Goal: Task Accomplishment & Management: Complete application form

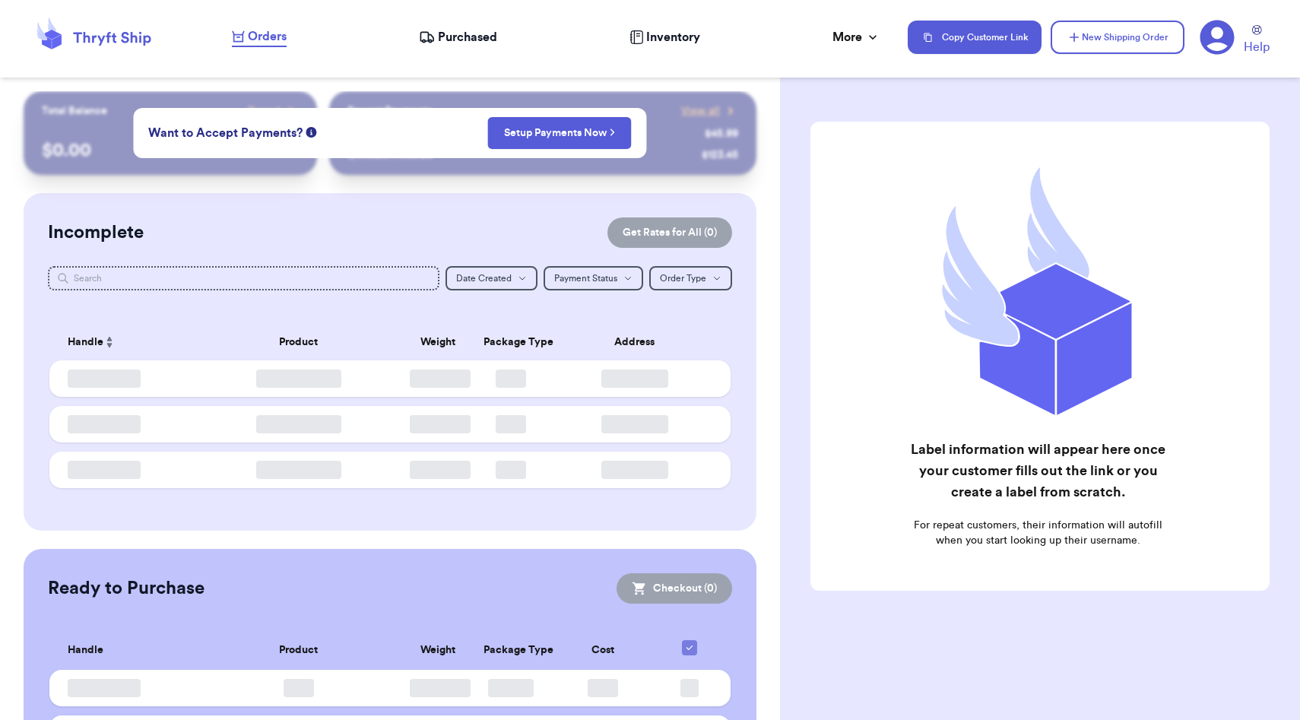
checkbox input "false"
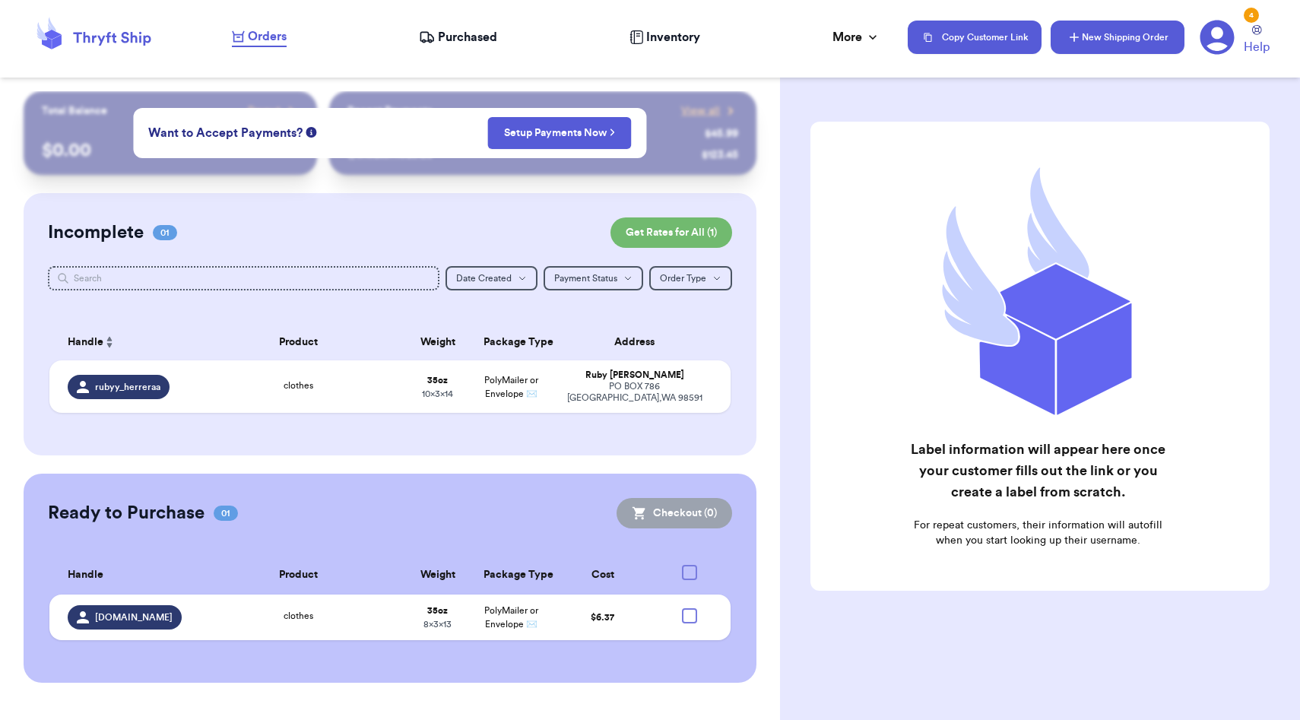
click at [1119, 30] on button "New Shipping Order" at bounding box center [1117, 37] width 134 height 33
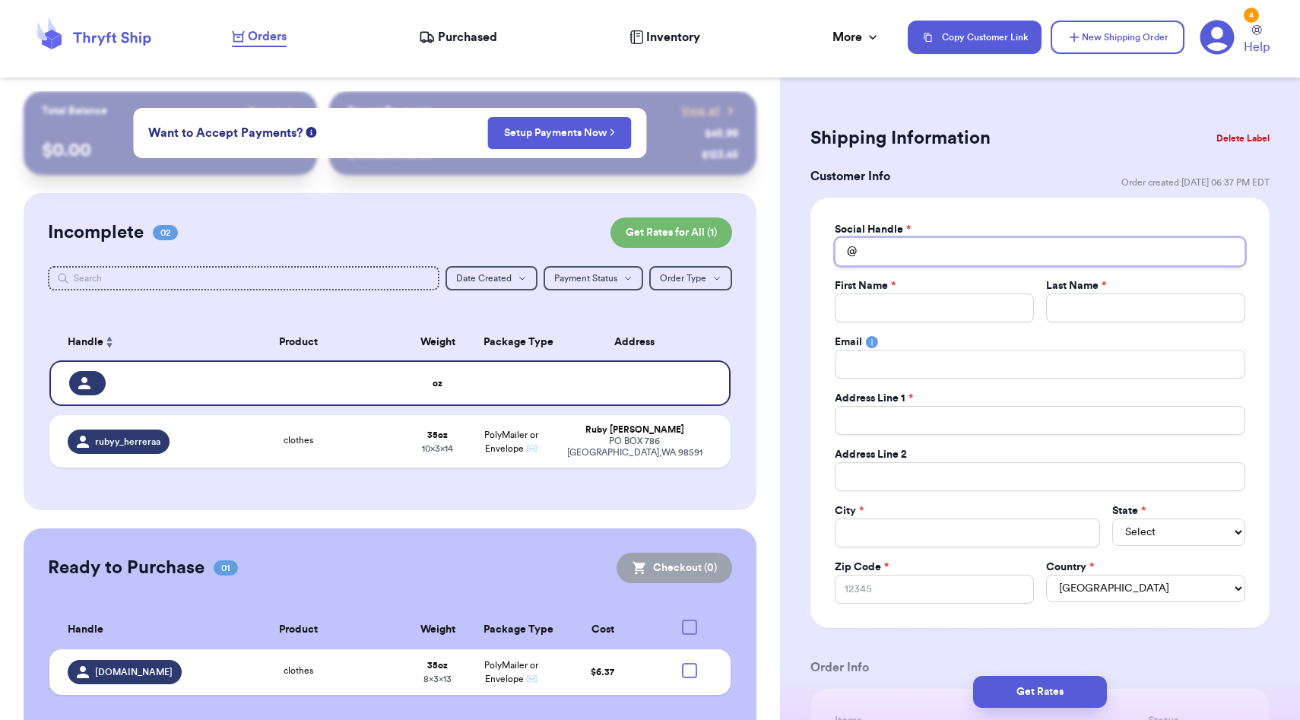
click at [949, 260] on input "Total Amount Paid" at bounding box center [1040, 251] width 410 height 29
type input "c"
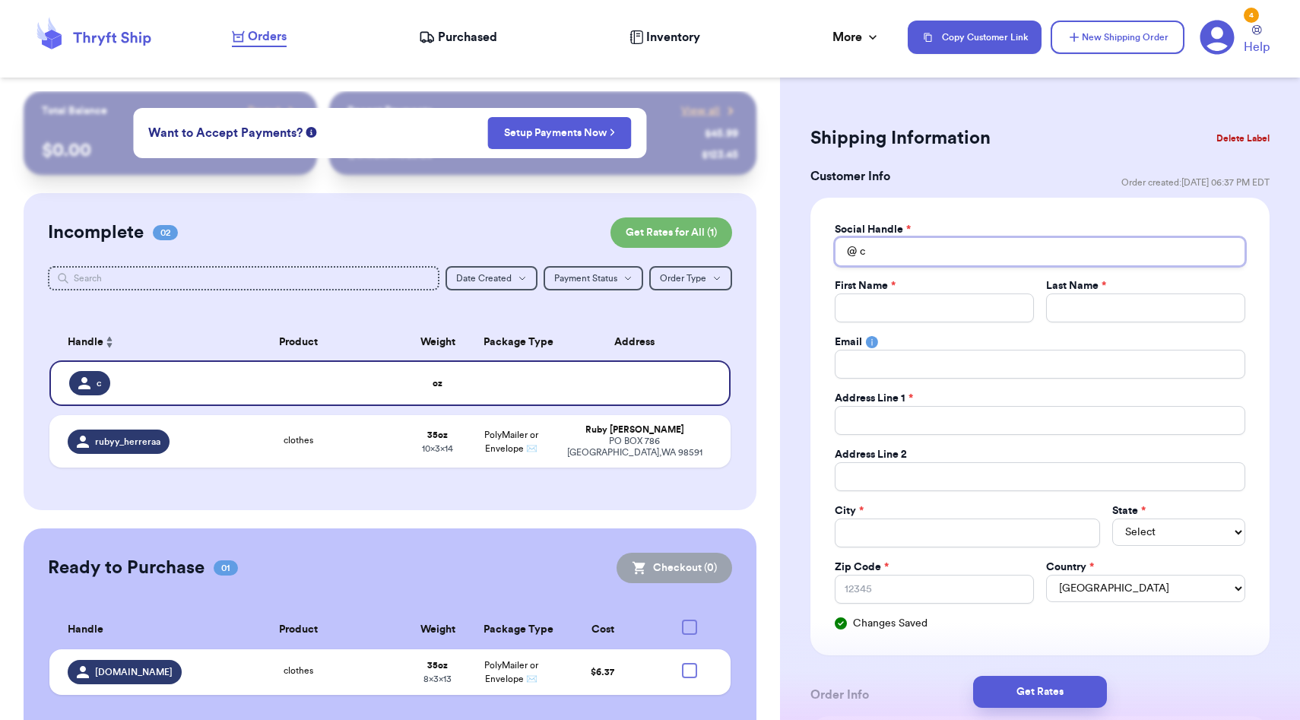
type input "cl"
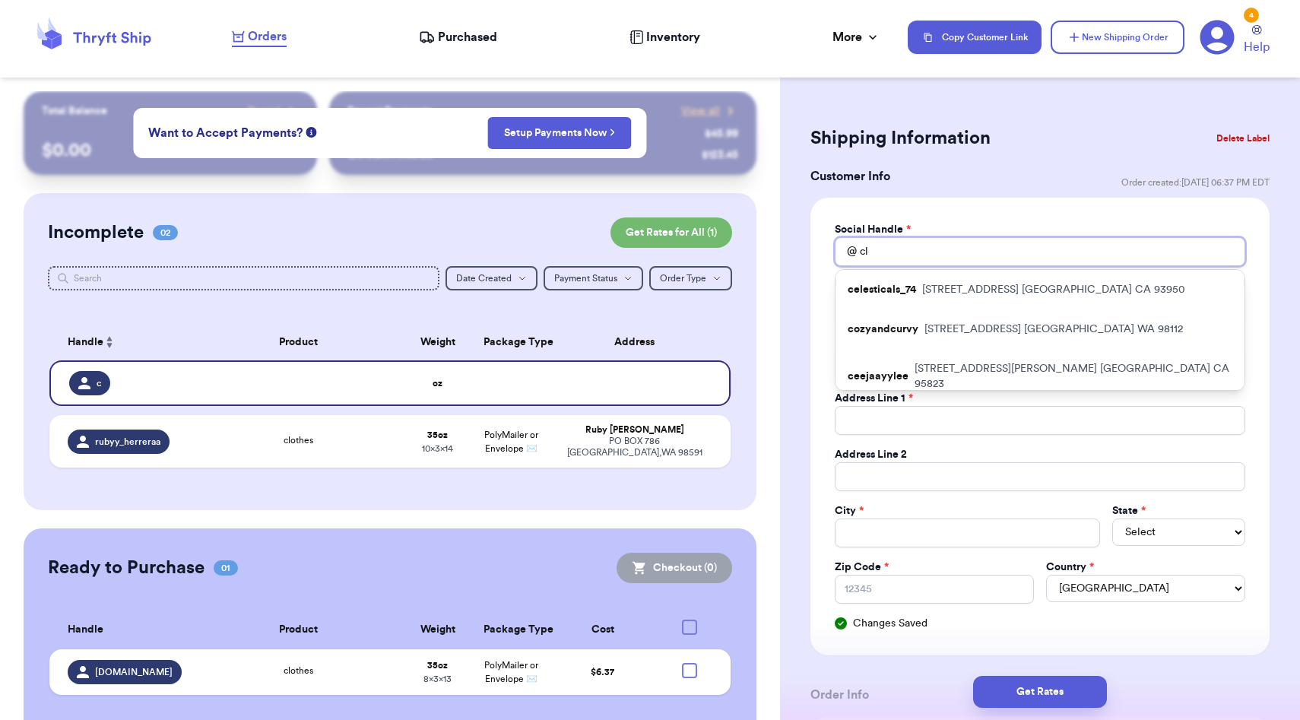
type input "clt"
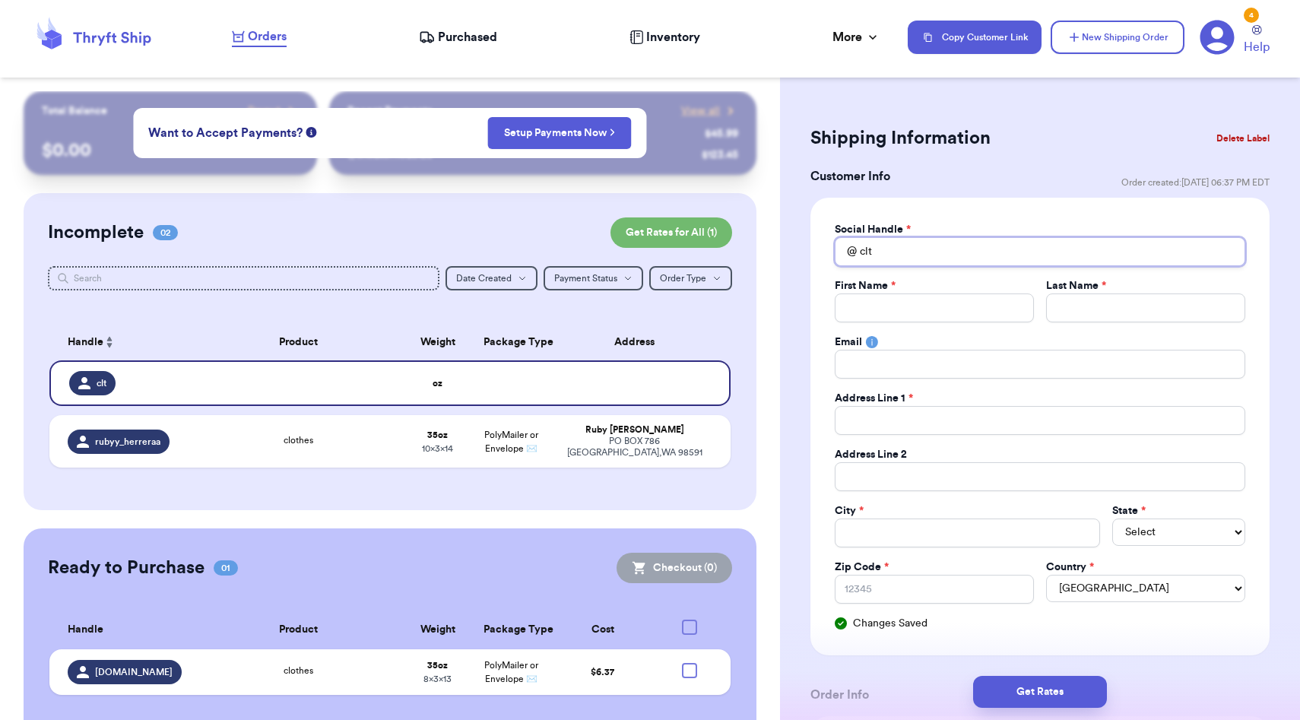
type input "clta"
type input "cltal"
type input "cltalt"
type input "cltaltd"
type input "cltaltdl"
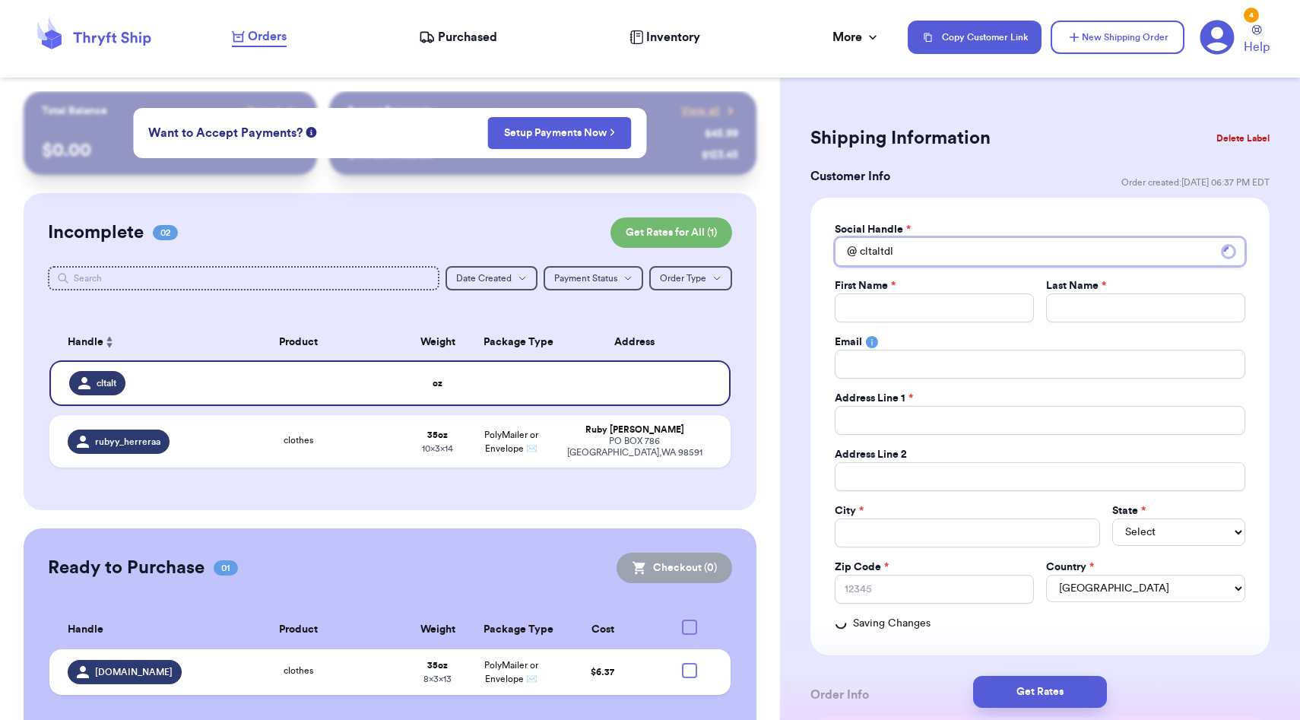
type input "cltaltdlt"
type input "cltaltdlt."
type input "cltaltdlt.c"
type input "cltaltdlt.cj"
type input "cltaltdlt.cjl"
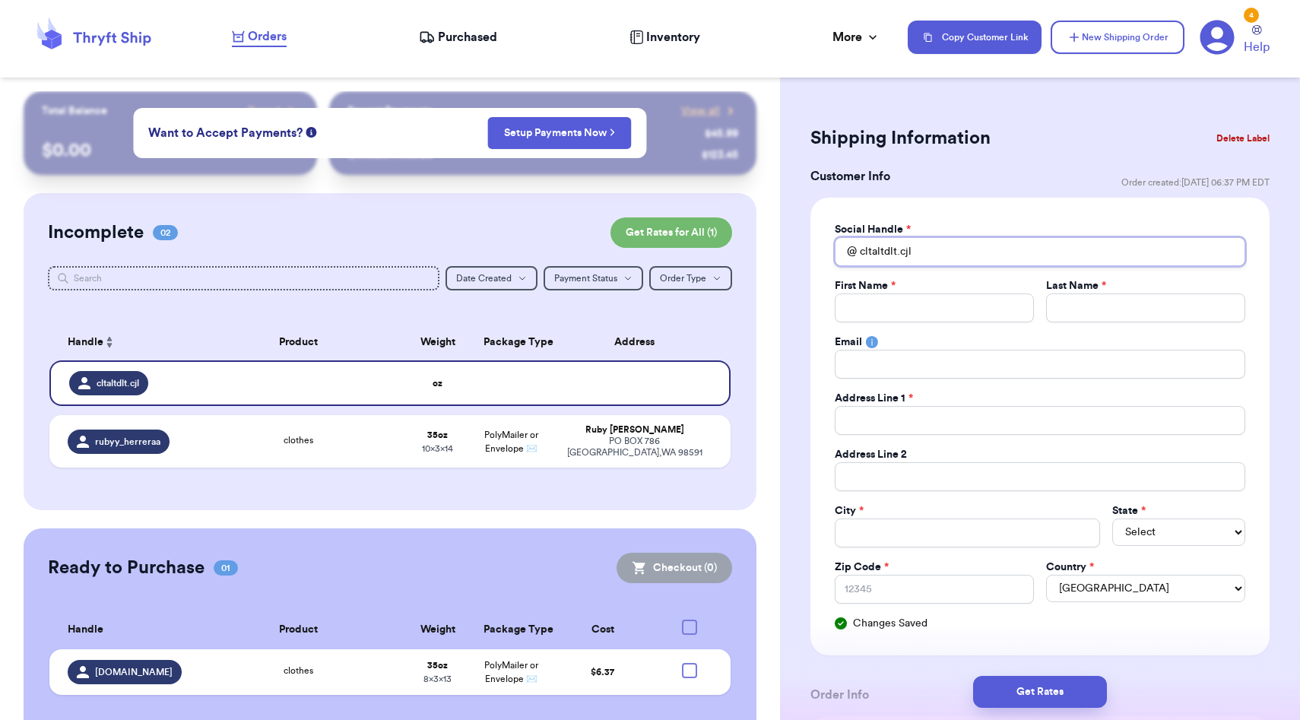
type input "cltaltdlt.cjl"
click at [898, 318] on input "Total Amount Paid" at bounding box center [934, 307] width 199 height 29
type input "H"
type input "Hl"
type input "Hli"
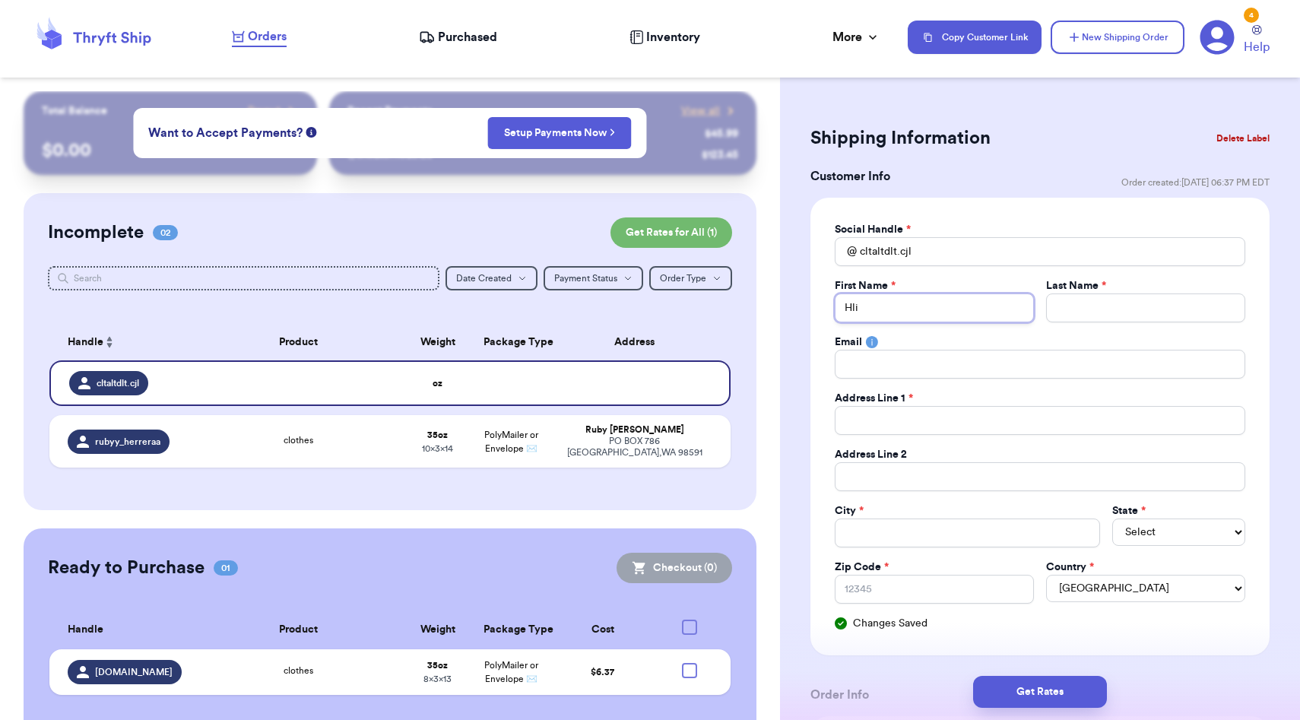
type input "Hli"
type input "V"
type input "Va"
type input "Van"
type input "[PERSON_NAME]"
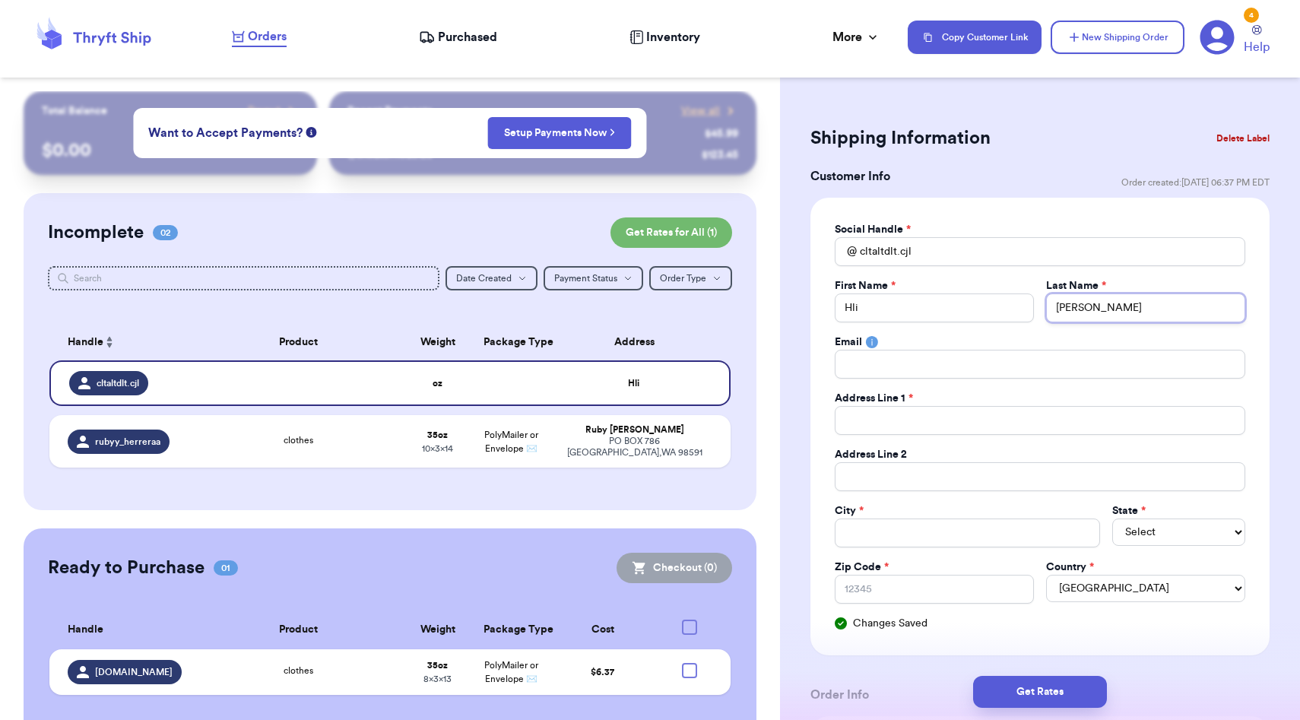
type input "[PERSON_NAME]"
click at [876, 368] on input "Total Amount Paid" at bounding box center [1040, 364] width 410 height 29
type input "c"
type input "cu"
type input "cua"
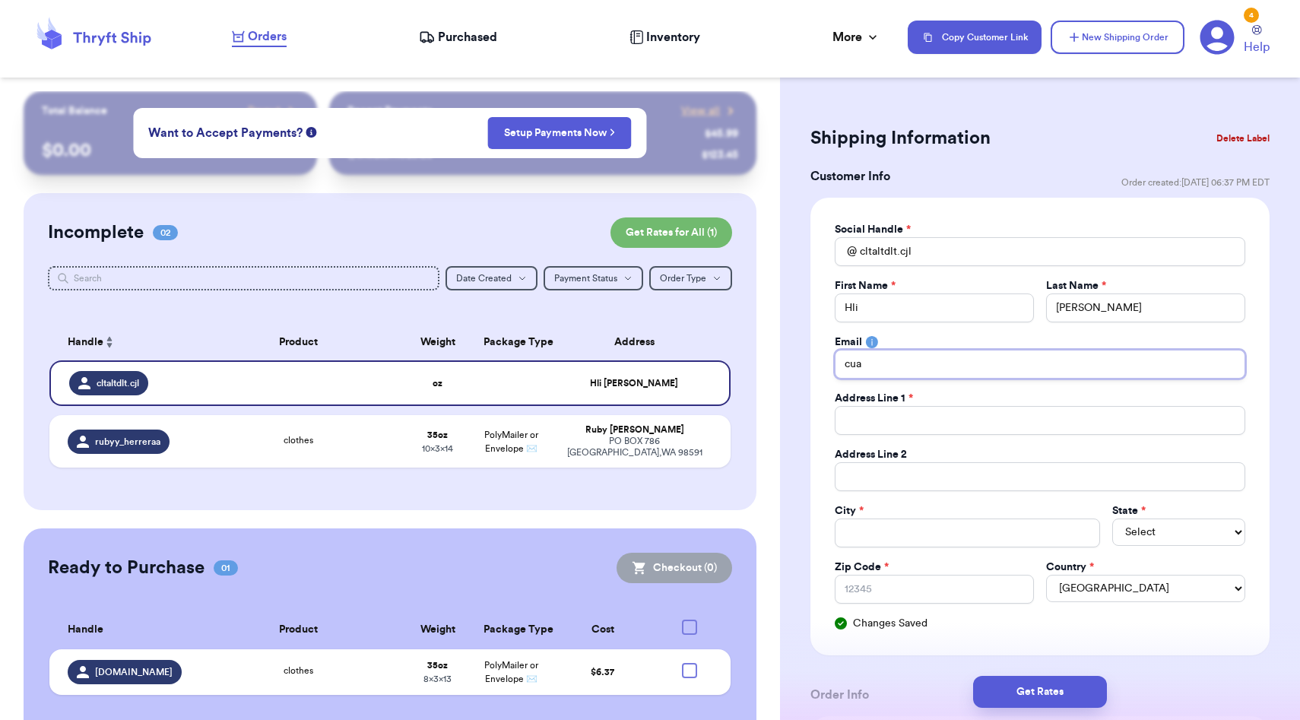
type input "cua."
type input "cua.l"
type input "[DOMAIN_NAME]"
type input "cua.lis"
type input "cua.lis@"
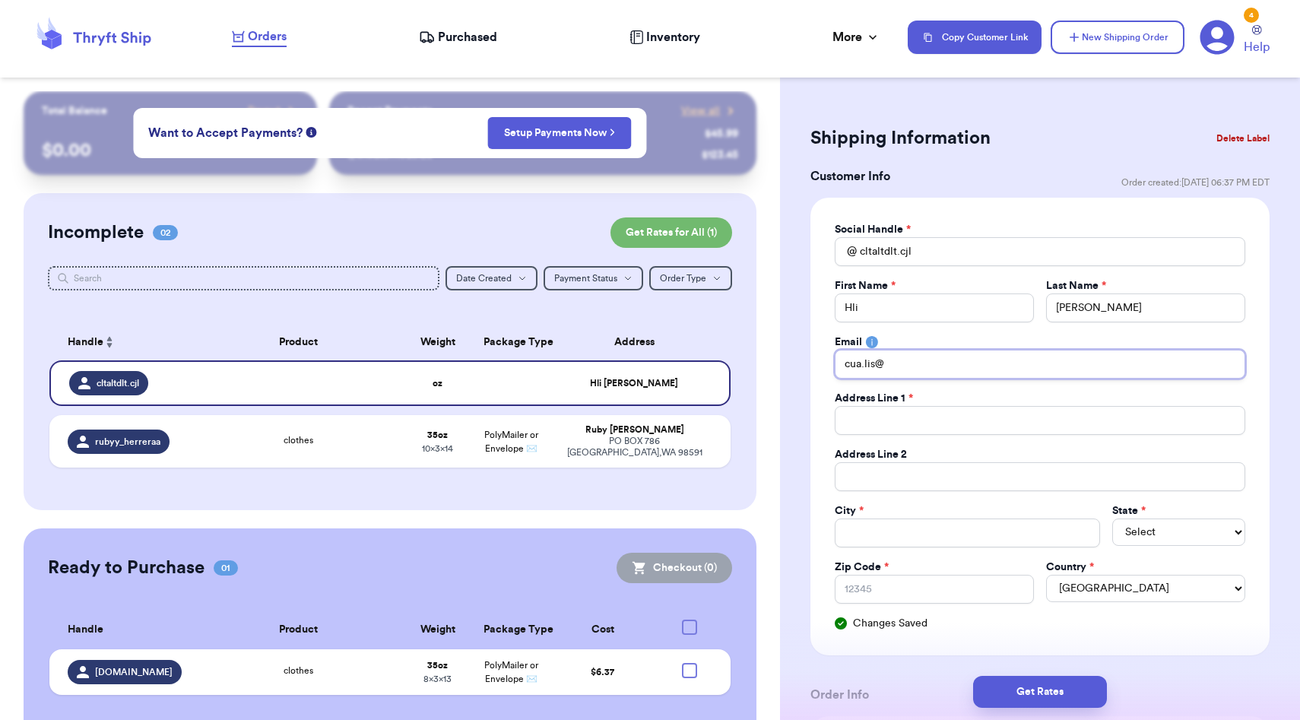
type input "cua.lis@h"
type input "cua.lis@ho"
type input "cua.lis@hot"
type input "cua.lis@hotm"
type input "cua.lis@hotma"
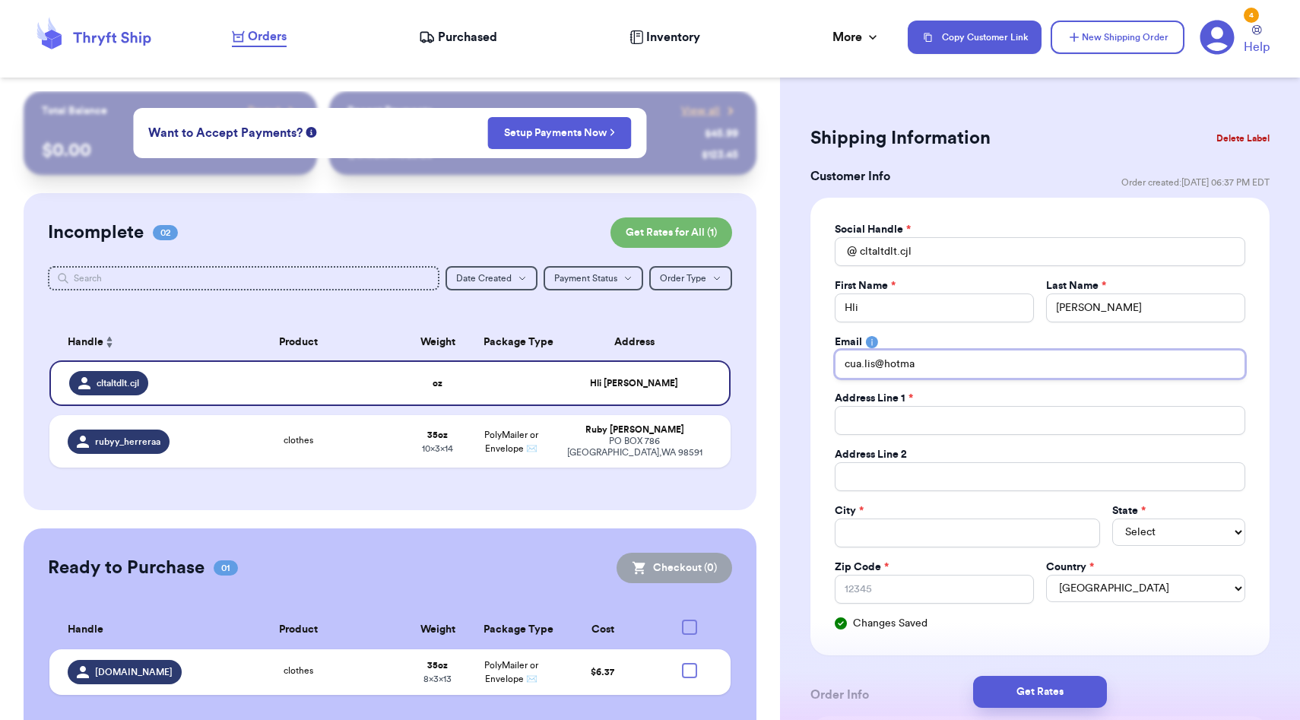
type input "cua.lis@hotmai"
type input "[EMAIL_ADDRESS]"
type input "[EMAIL_ADDRESS]."
type input "cua.lis@hotmail.c"
type input "[EMAIL_ADDRESS][DOMAIN_NAME]"
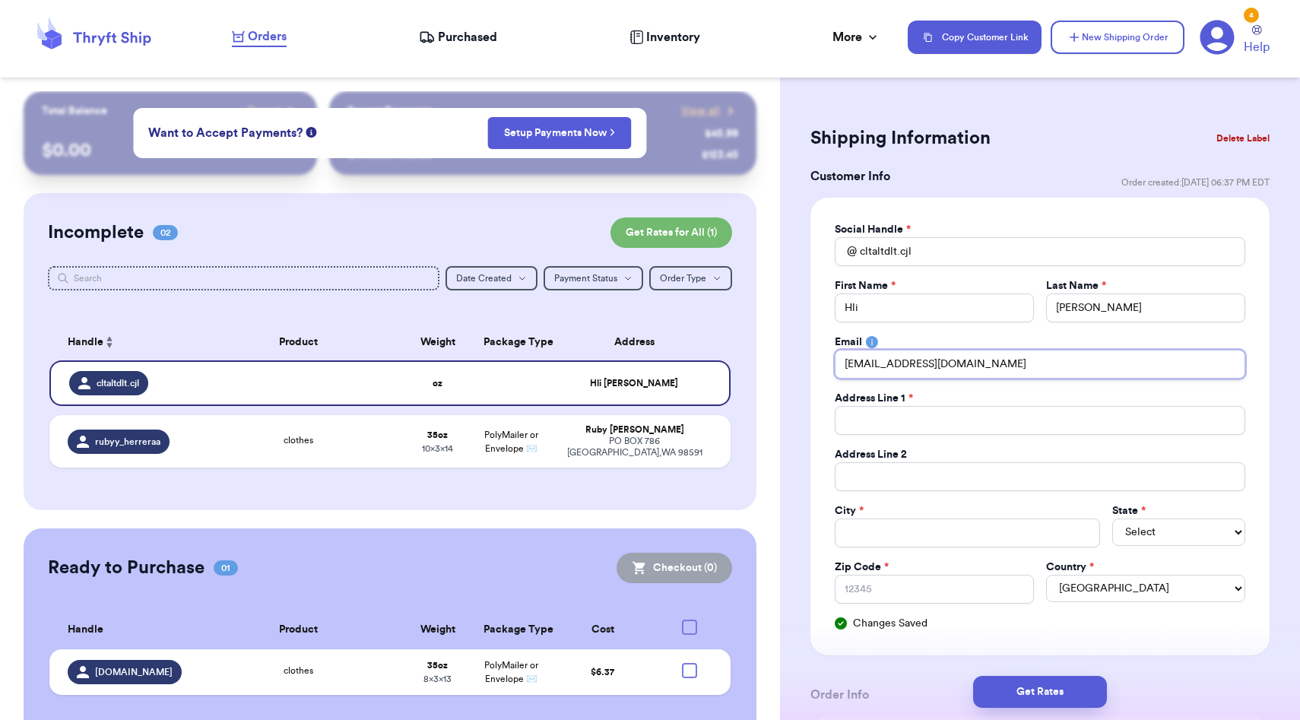
type input "[EMAIL_ADDRESS][DOMAIN_NAME]"
type input "2"
type input "29"
type input "292"
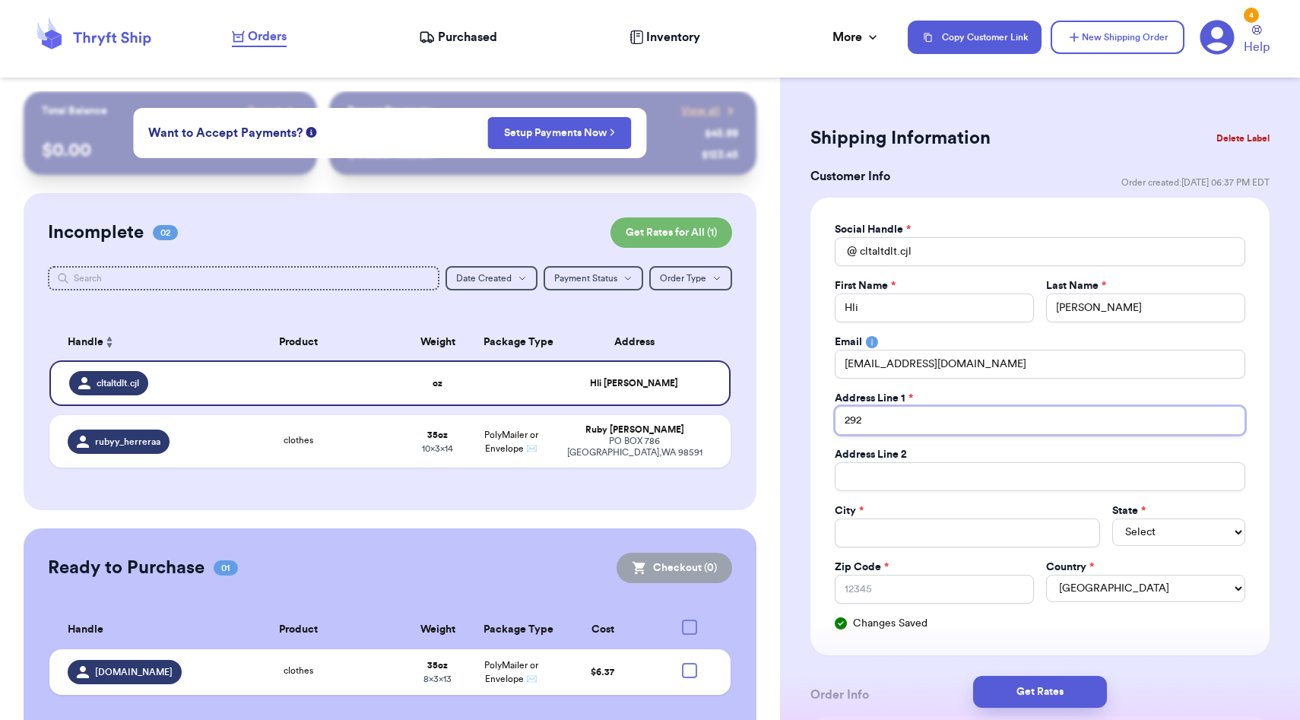
type input "2926"
type input "2926 K"
type input "2926 Ko"
type input "2926 Koh"
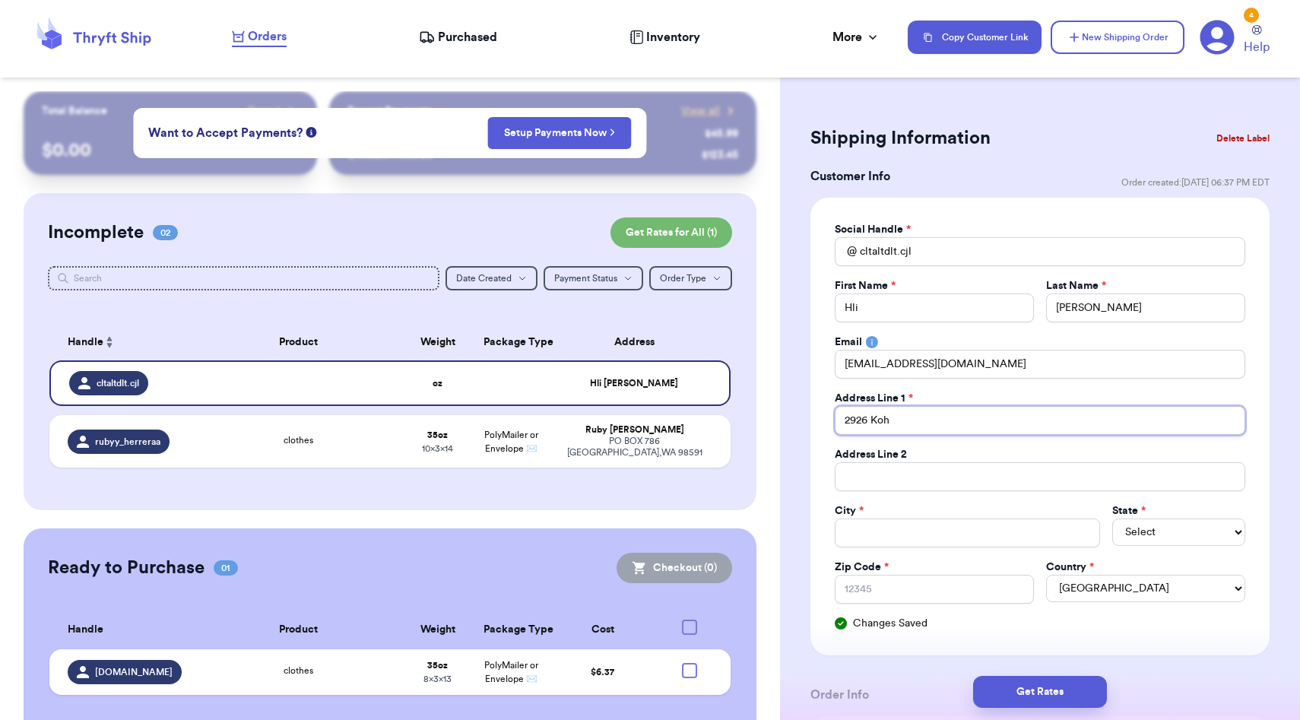
type input "2926 [PERSON_NAME]"
type input "2926 Kohlh"
type input "2926 Kohlhe"
type input "2926 Kohlhep"
type input "2926 [PERSON_NAME]"
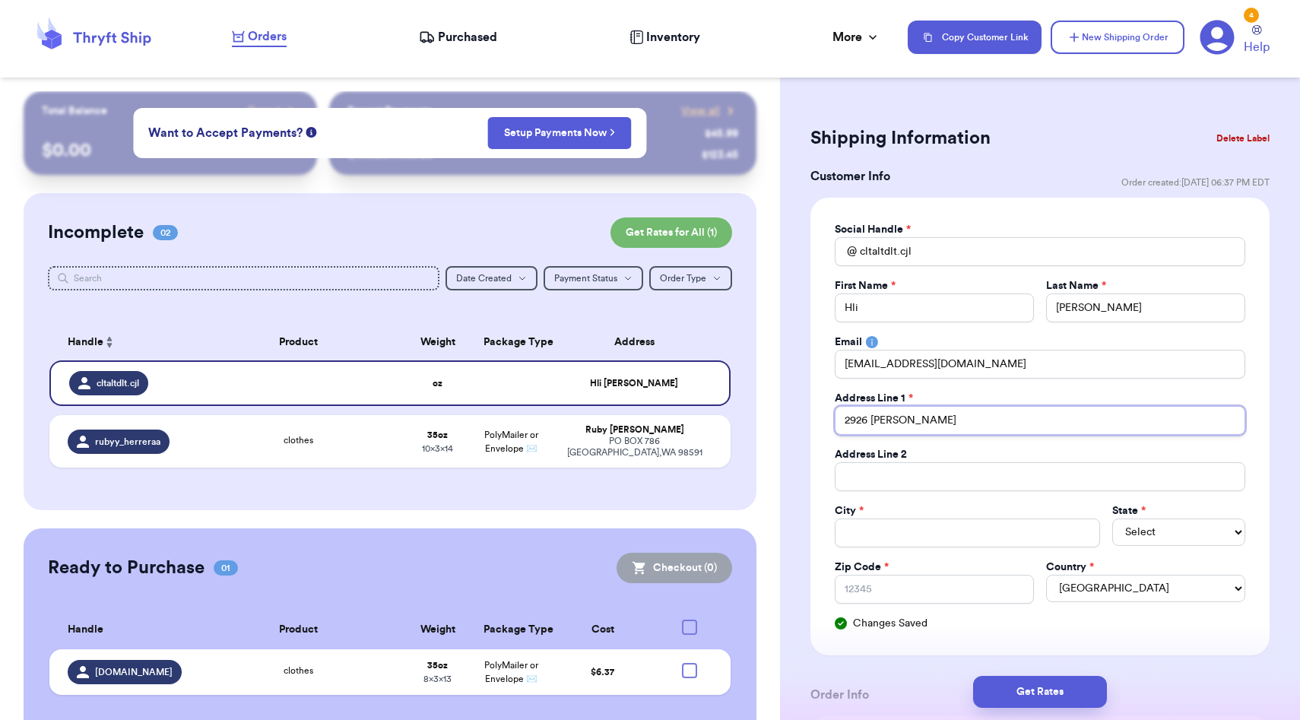
type input "2926 [PERSON_NAME]"
type input "2926 [PERSON_NAME] R"
type input "[STREET_ADDRESS][PERSON_NAME]"
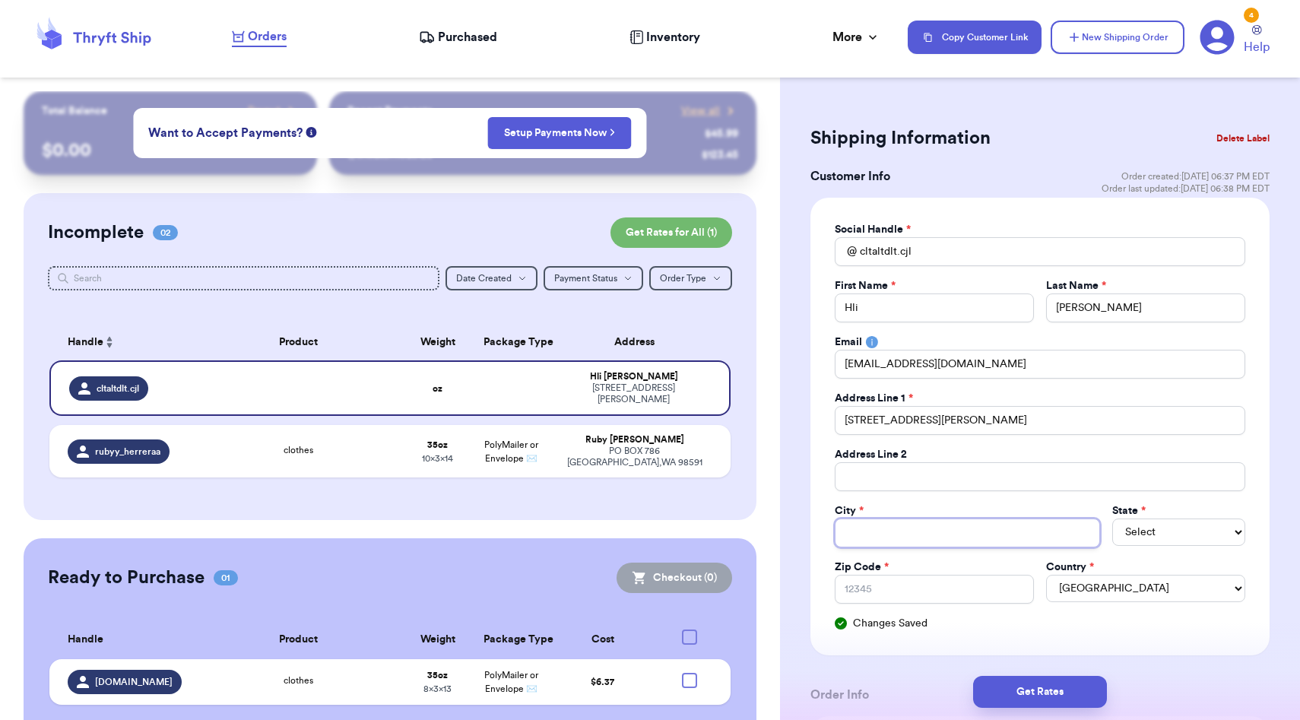
type input "E"
type input "Eu"
type input "E"
type input "Ea"
type input "Eau"
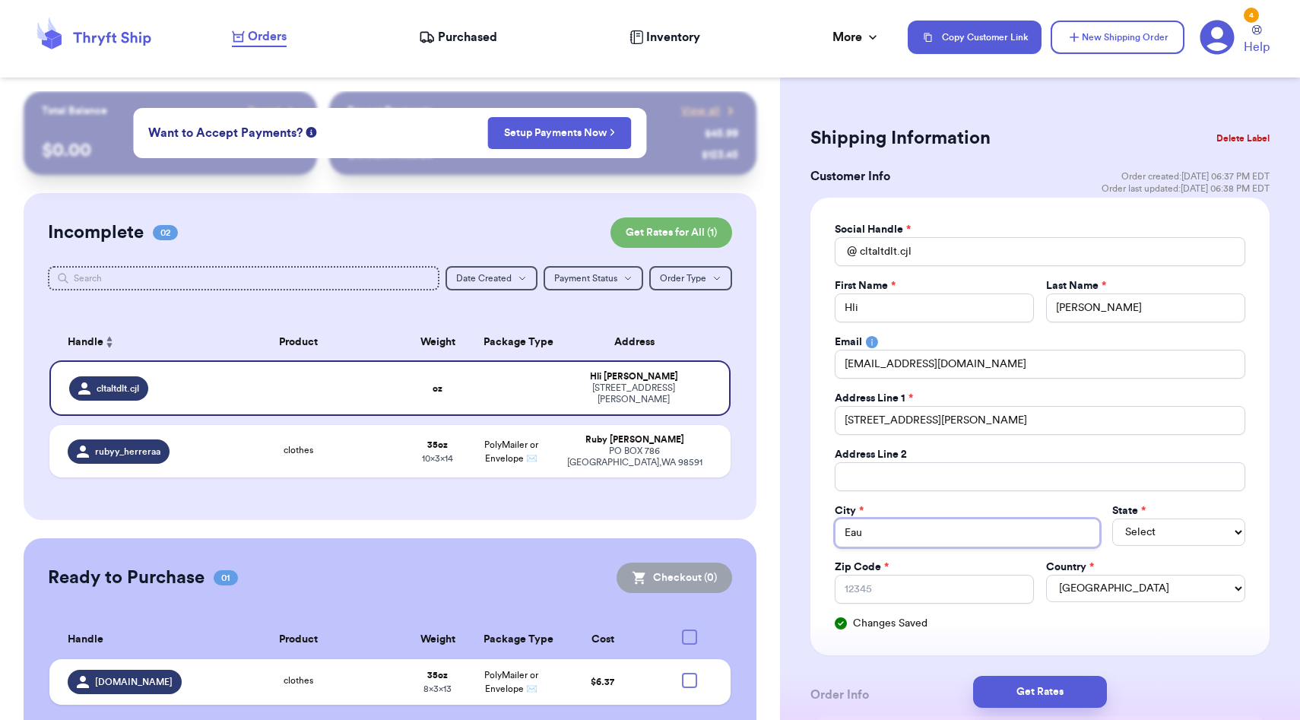
type input "Eau"
type input "Eau c"
type input "Eau cL"
type input "Eau cLA"
type input "Eau cL"
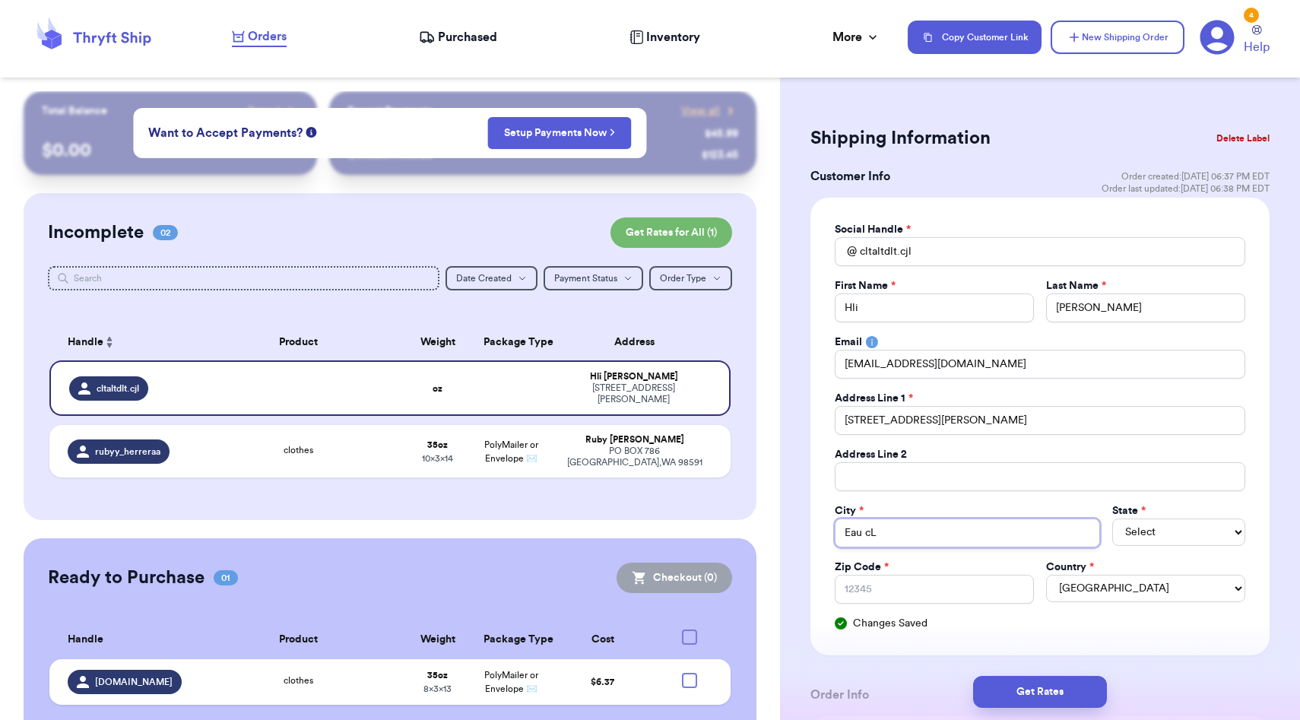
type input "Eau c"
type input "Eau"
type input "Eau C"
type input "Eau Cl"
type input "Eau Cla"
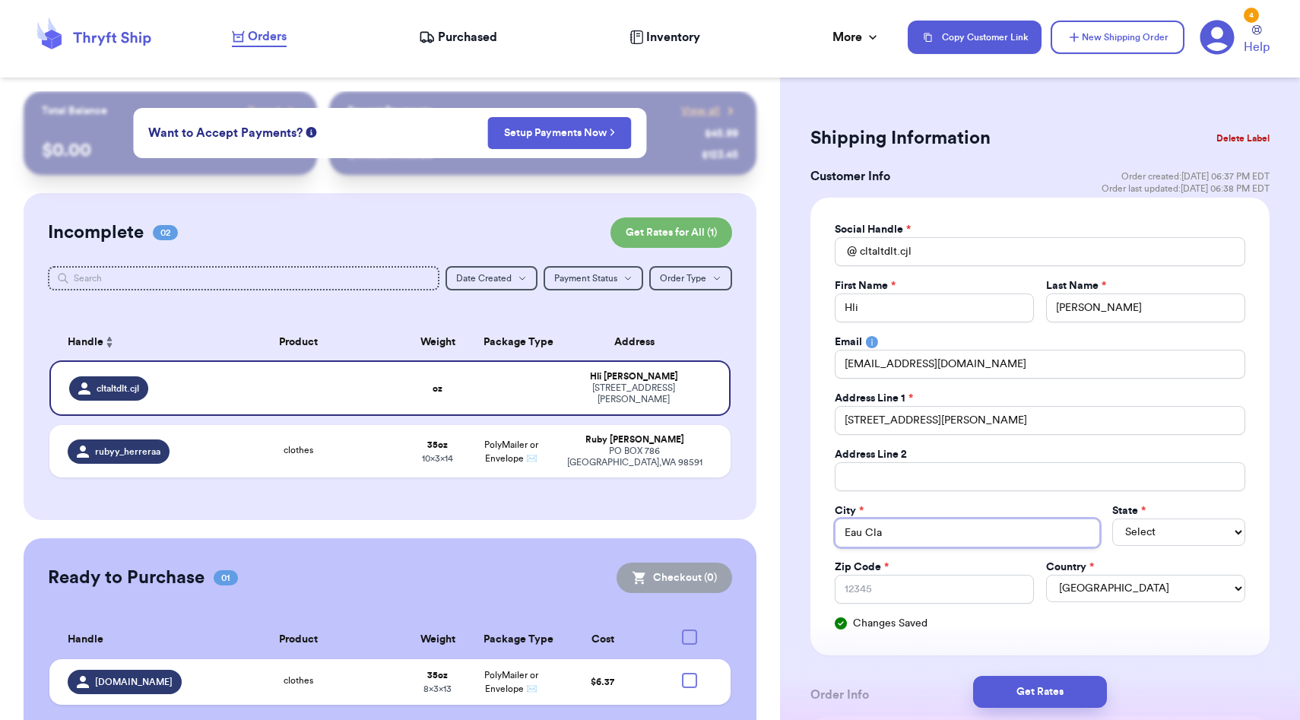
type input "Eau Clai"
type input "[PERSON_NAME]"
type input "Eau Claire"
select select "WA"
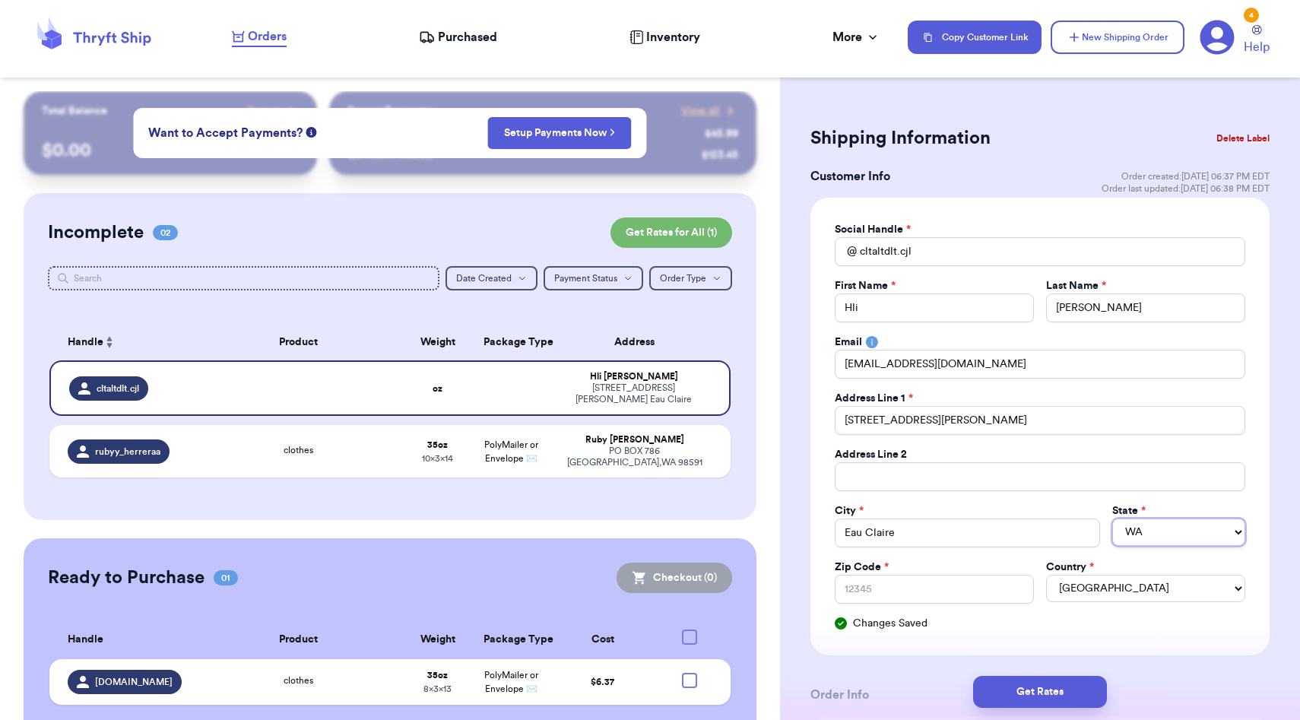
select select "WI"
click at [918, 592] on input "Zip Code *" at bounding box center [934, 589] width 199 height 29
type input "5"
type input "54"
type input "547"
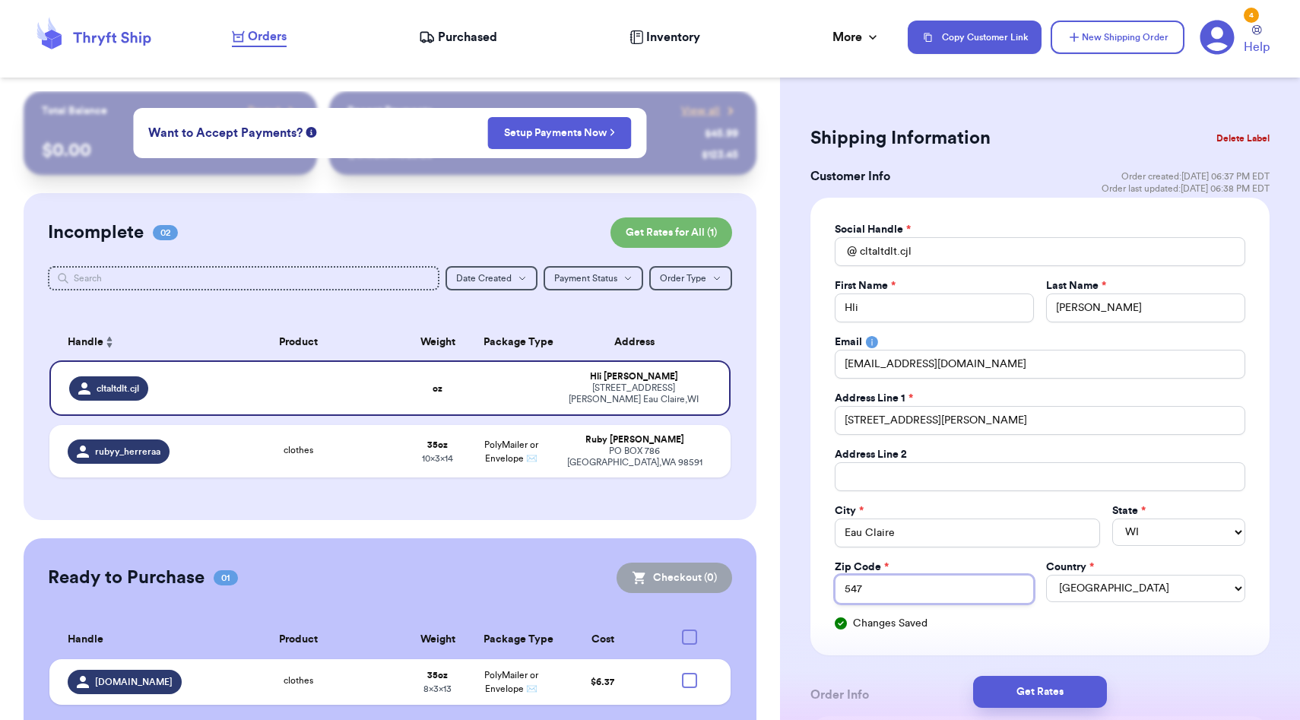
type input "5470"
type input "54703"
click at [1081, 620] on div "Changes Saved" at bounding box center [1040, 623] width 410 height 15
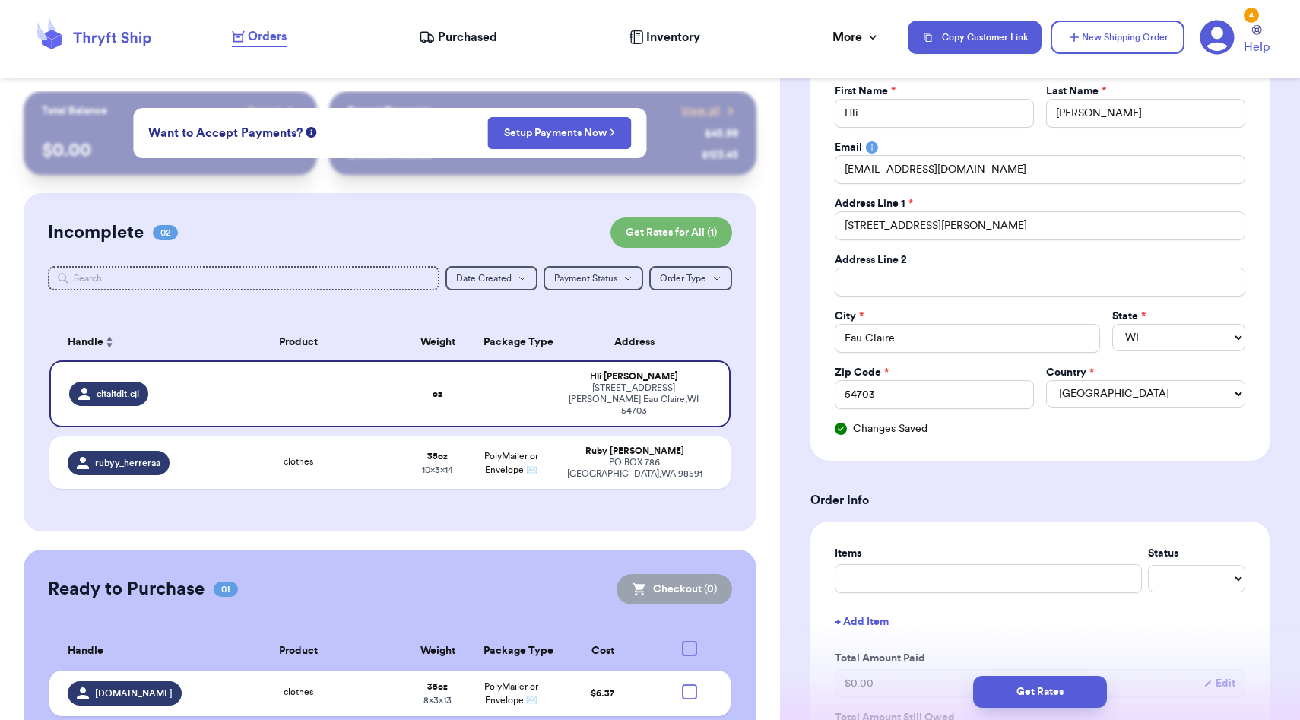
scroll to position [222, 0]
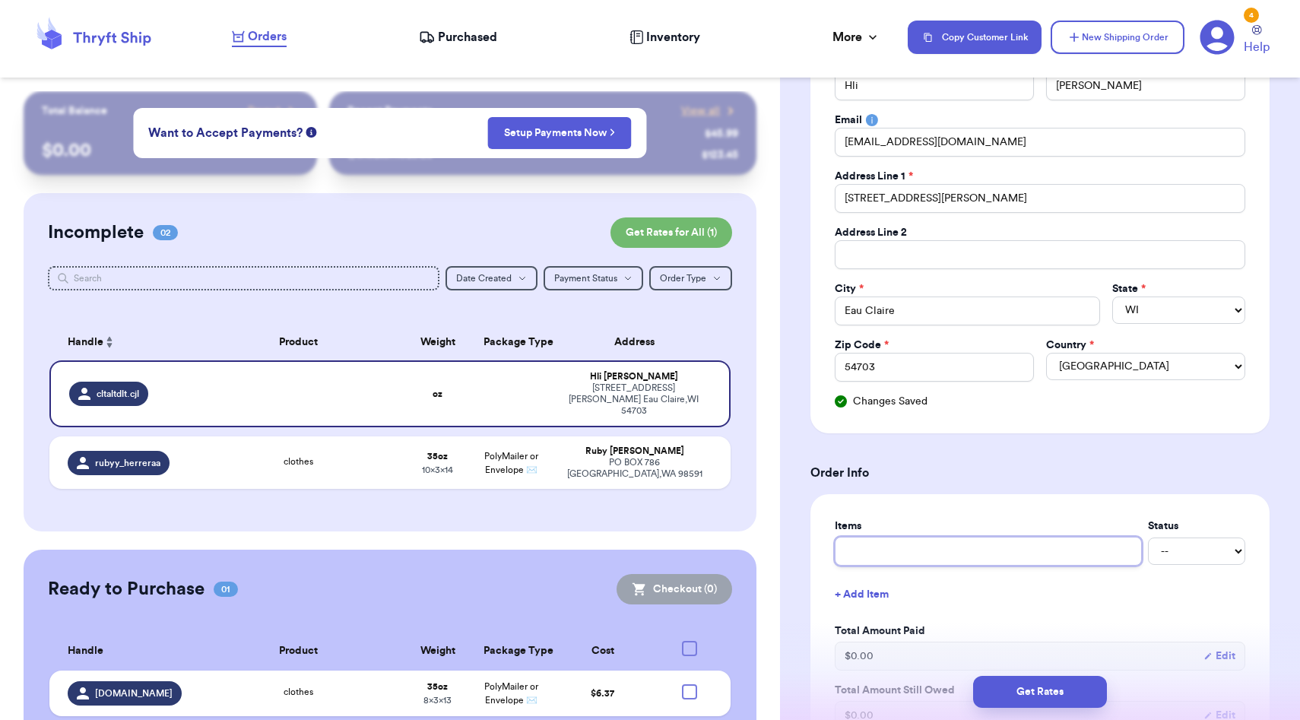
click at [968, 543] on input "text" at bounding box center [988, 551] width 307 height 29
type input "p"
type input "pe"
type input "per"
type input "perf"
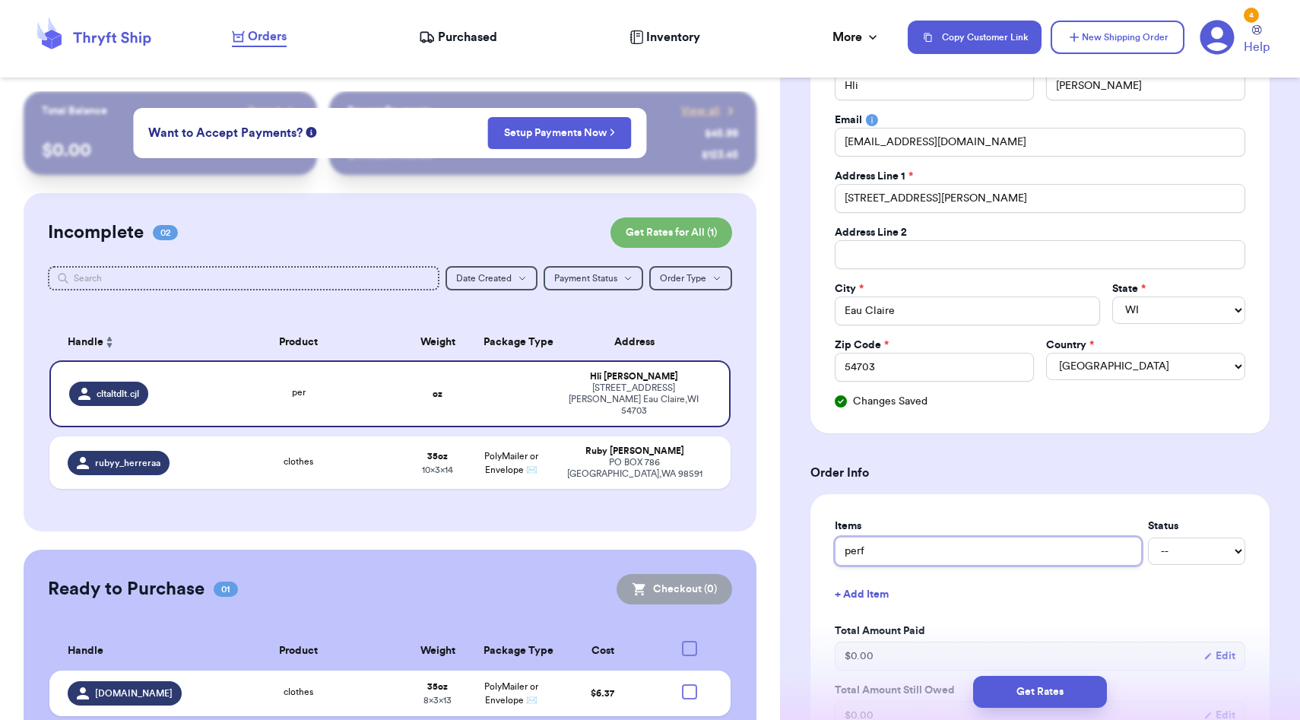
type input "perfu"
type input "perfum"
type input "perfume"
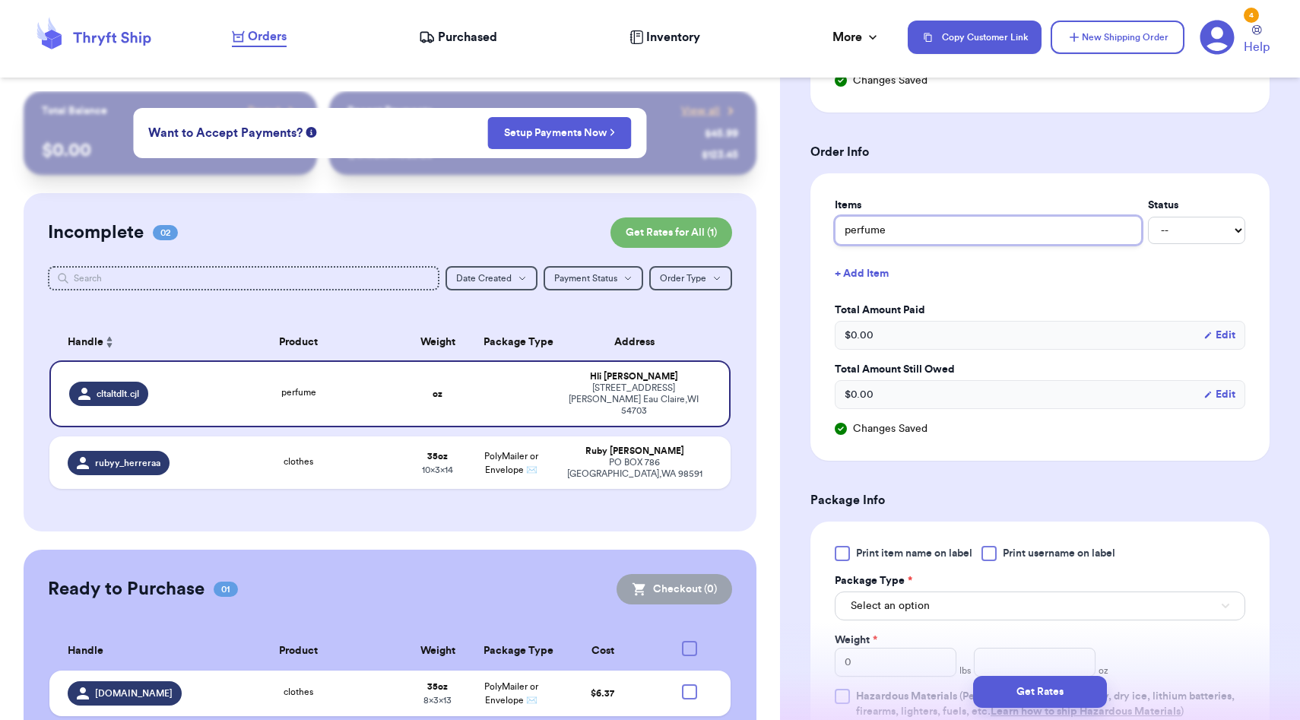
scroll to position [688, 0]
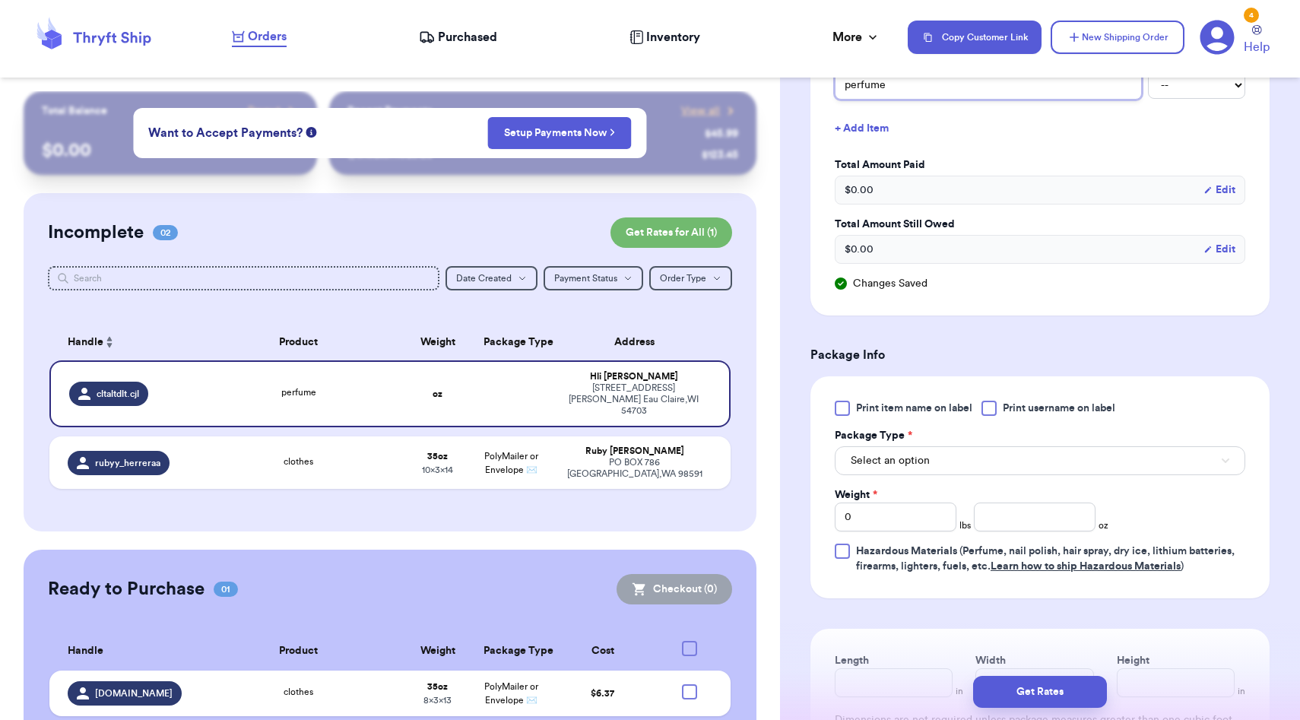
type input "perfume"
click at [935, 475] on button "Select an option" at bounding box center [1040, 460] width 410 height 29
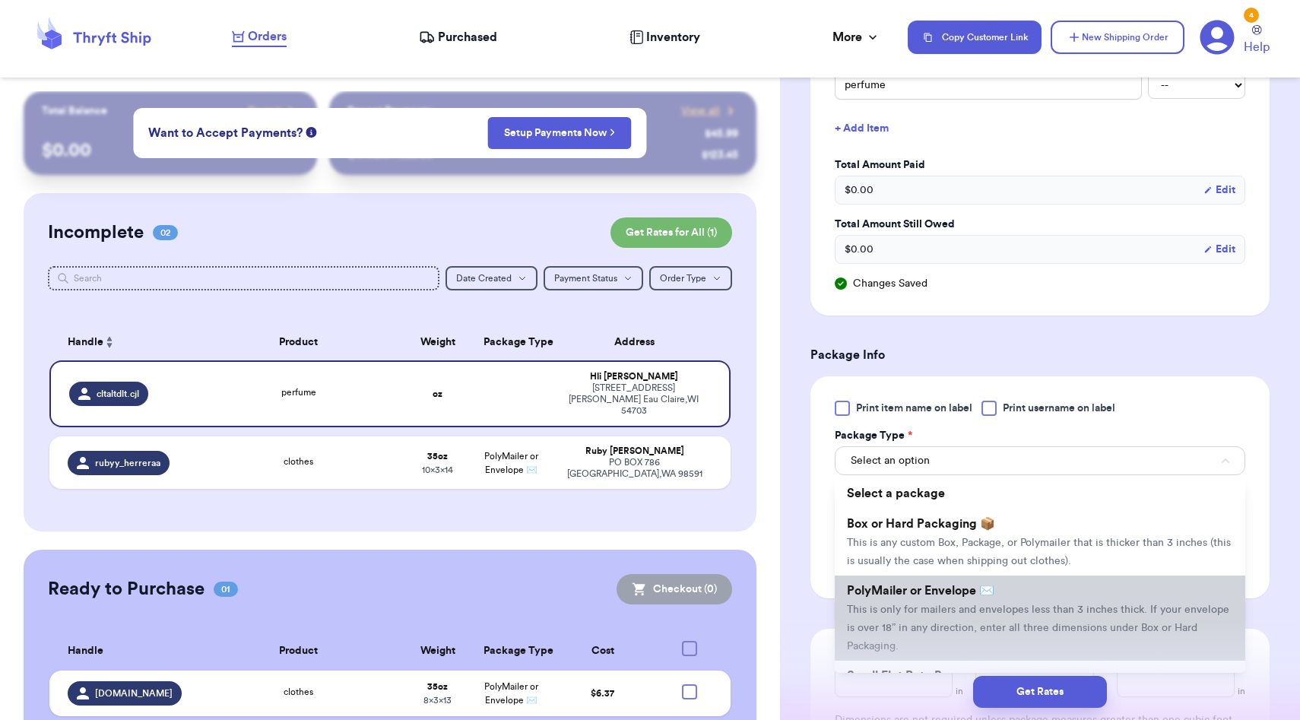
click at [916, 585] on span "PolyMailer or Envelope ✉️" at bounding box center [920, 590] width 147 height 12
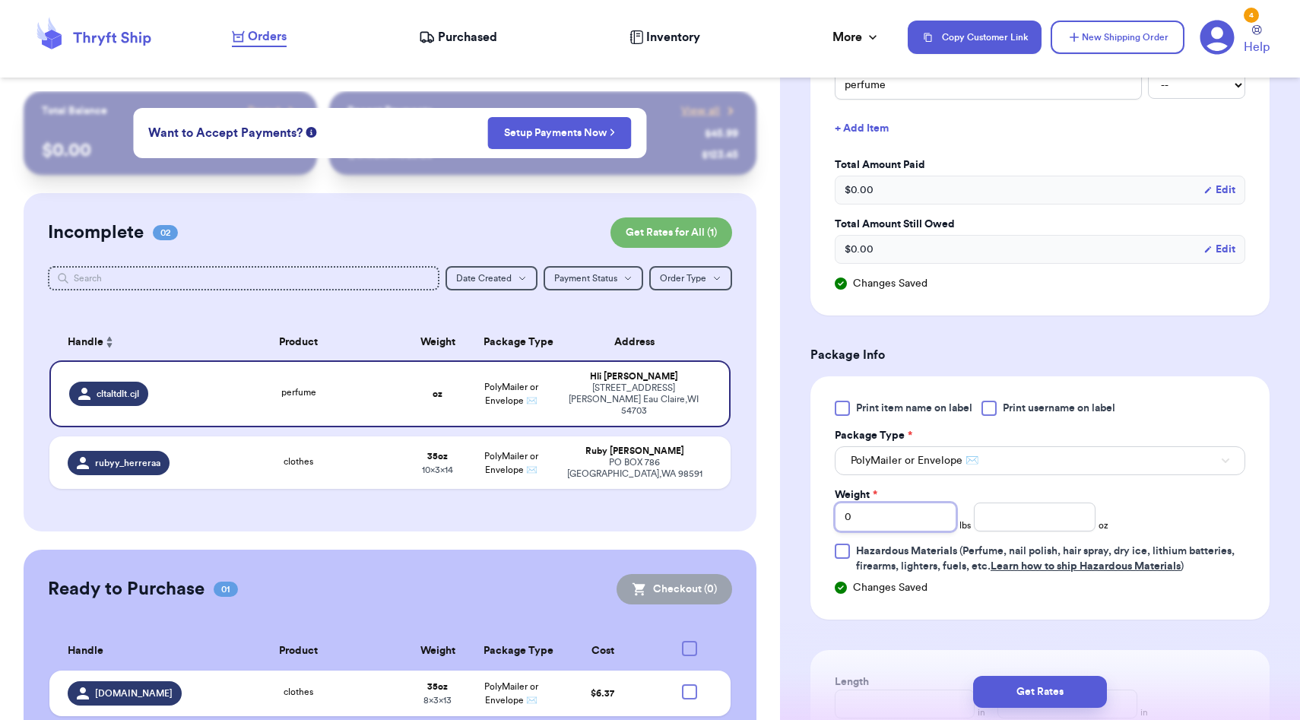
click at [899, 519] on input "0" at bounding box center [896, 516] width 122 height 29
click at [996, 517] on input "number" at bounding box center [1035, 516] width 122 height 29
type input "10.0"
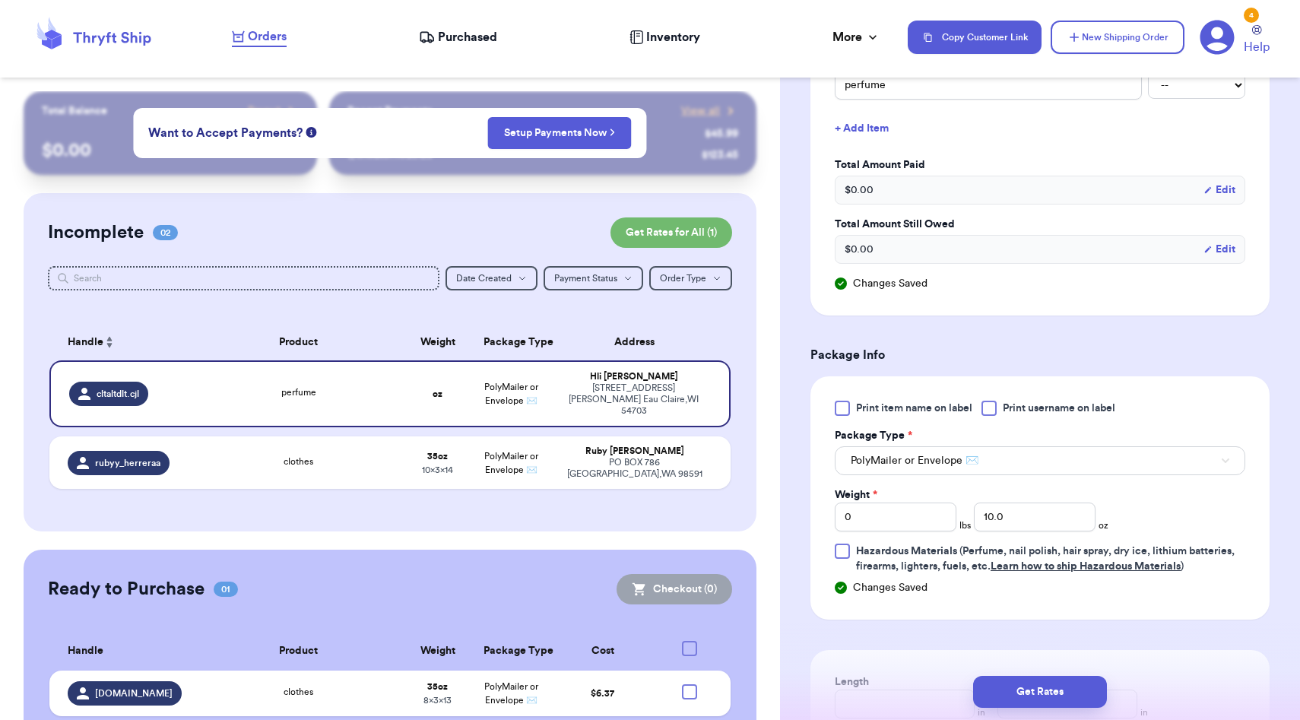
click at [1202, 364] on h3 "Package Info" at bounding box center [1039, 355] width 459 height 18
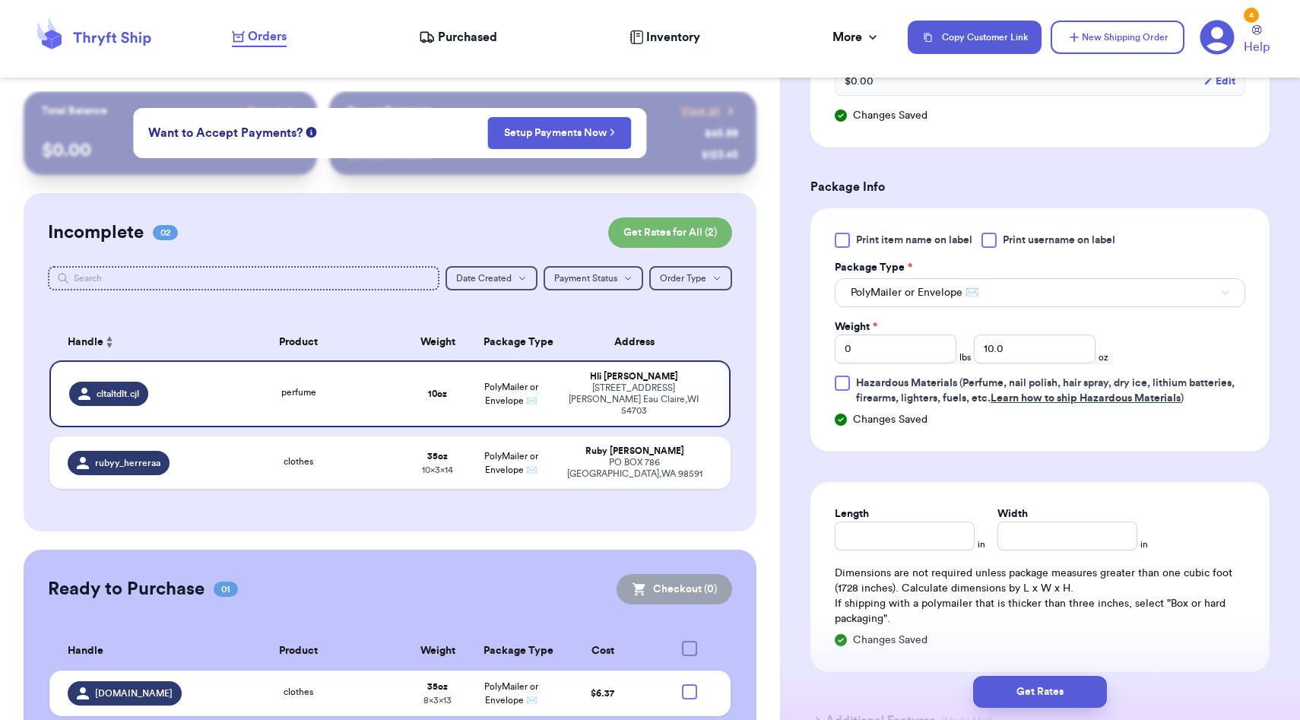
scroll to position [870, 0]
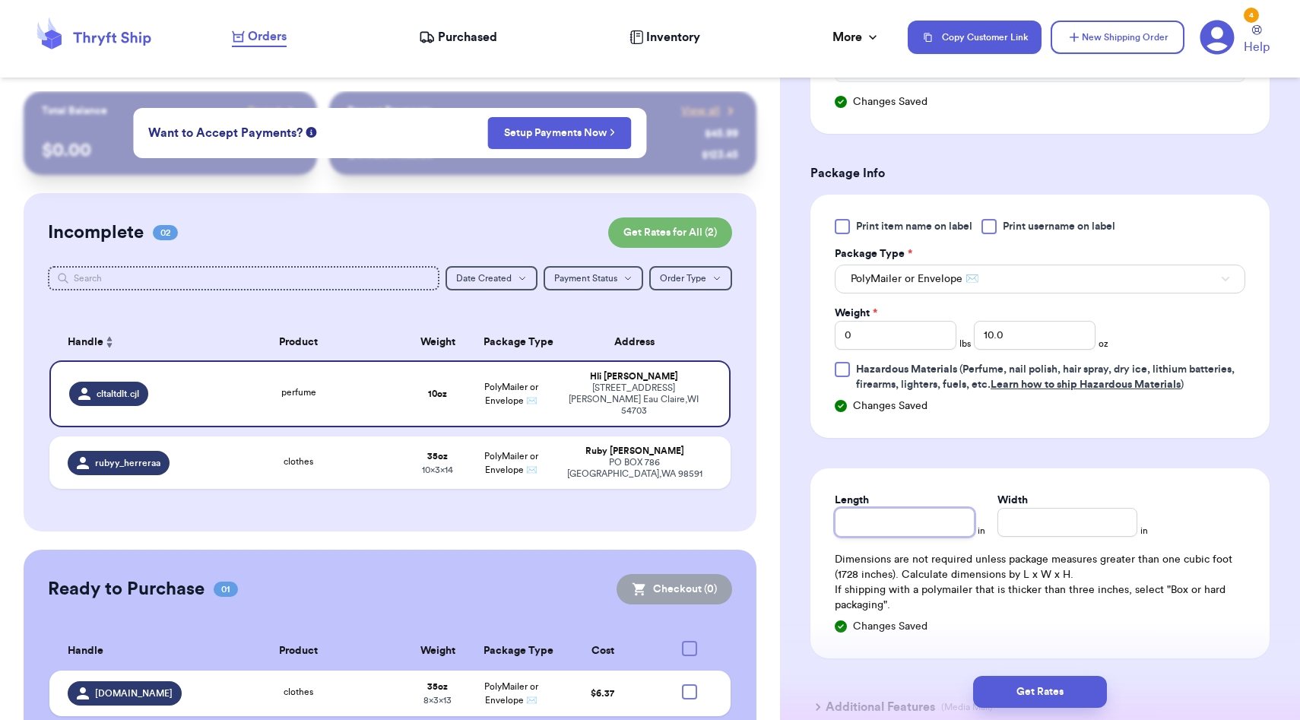
click at [920, 519] on input "Length" at bounding box center [905, 522] width 140 height 29
type input "10"
click at [1048, 515] on input "Width *" at bounding box center [1067, 522] width 140 height 29
type input "10"
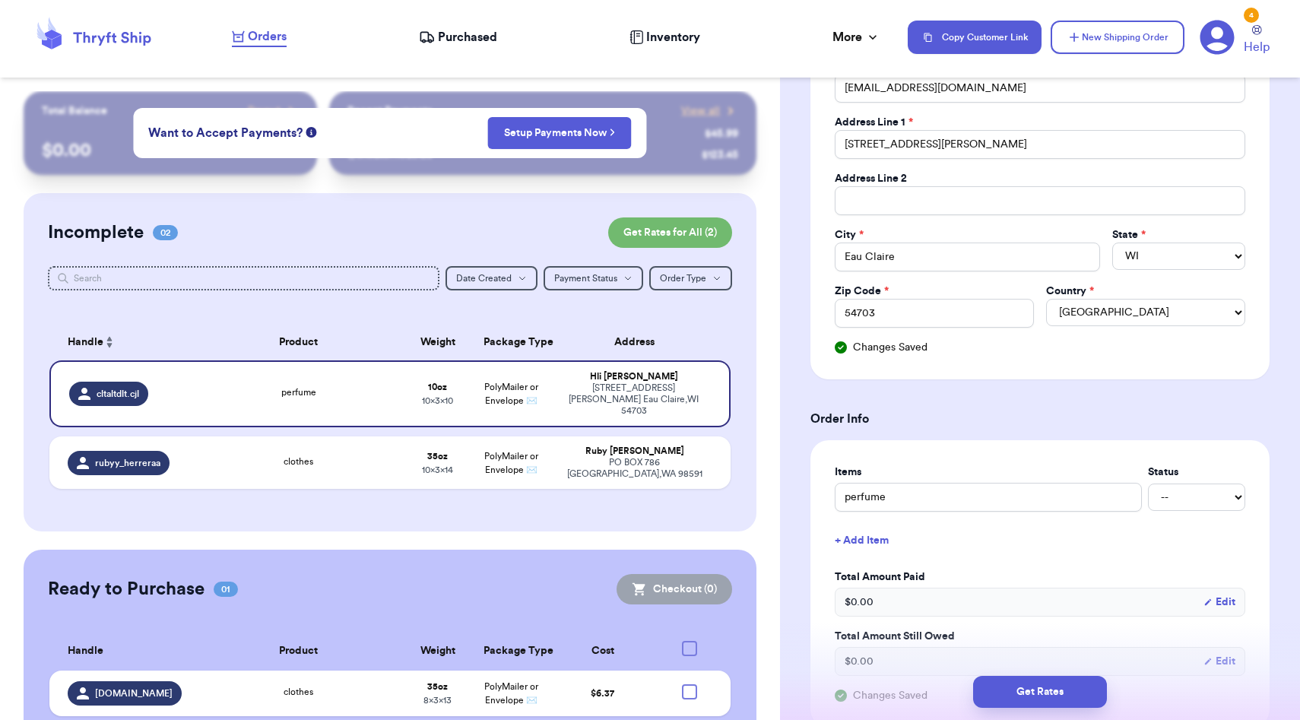
scroll to position [275, 0]
click at [901, 142] on input "[STREET_ADDRESS][PERSON_NAME]" at bounding box center [1040, 145] width 410 height 29
type input "[STREET_ADDRESS][PERSON_NAME]"
click at [942, 415] on h3 "Order Info" at bounding box center [1039, 419] width 459 height 18
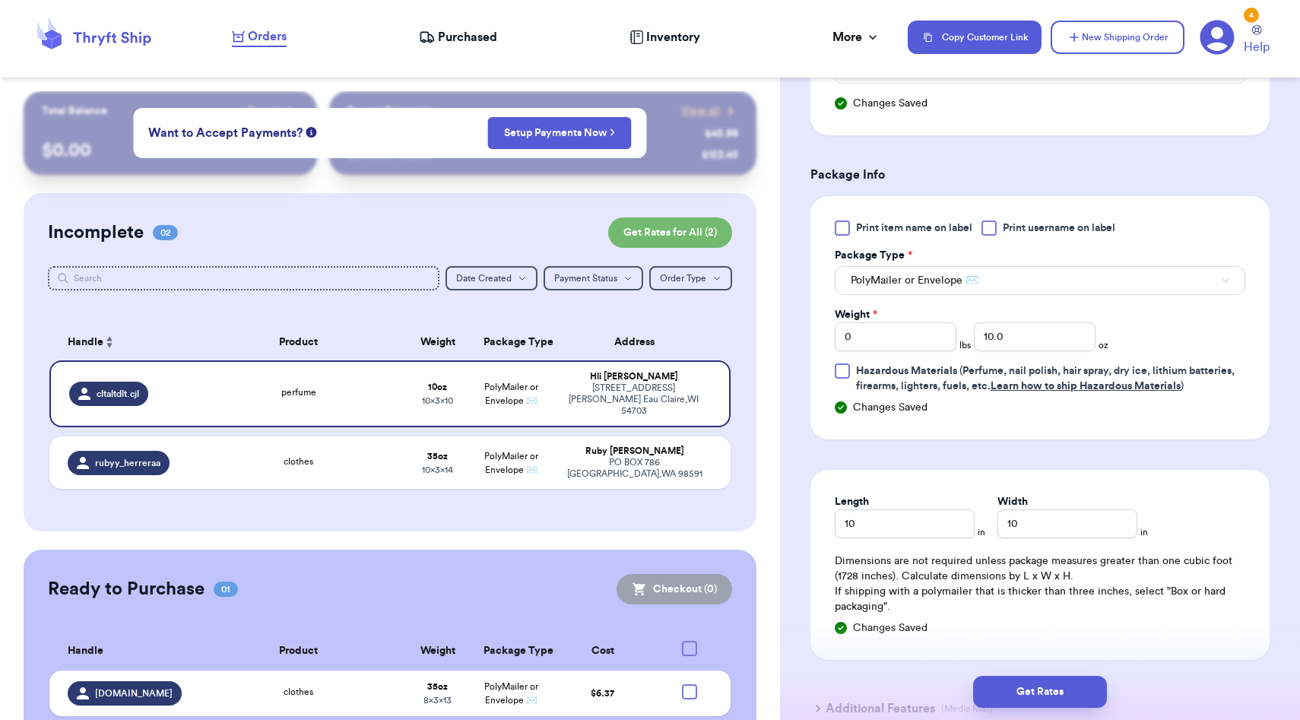
scroll to position [996, 0]
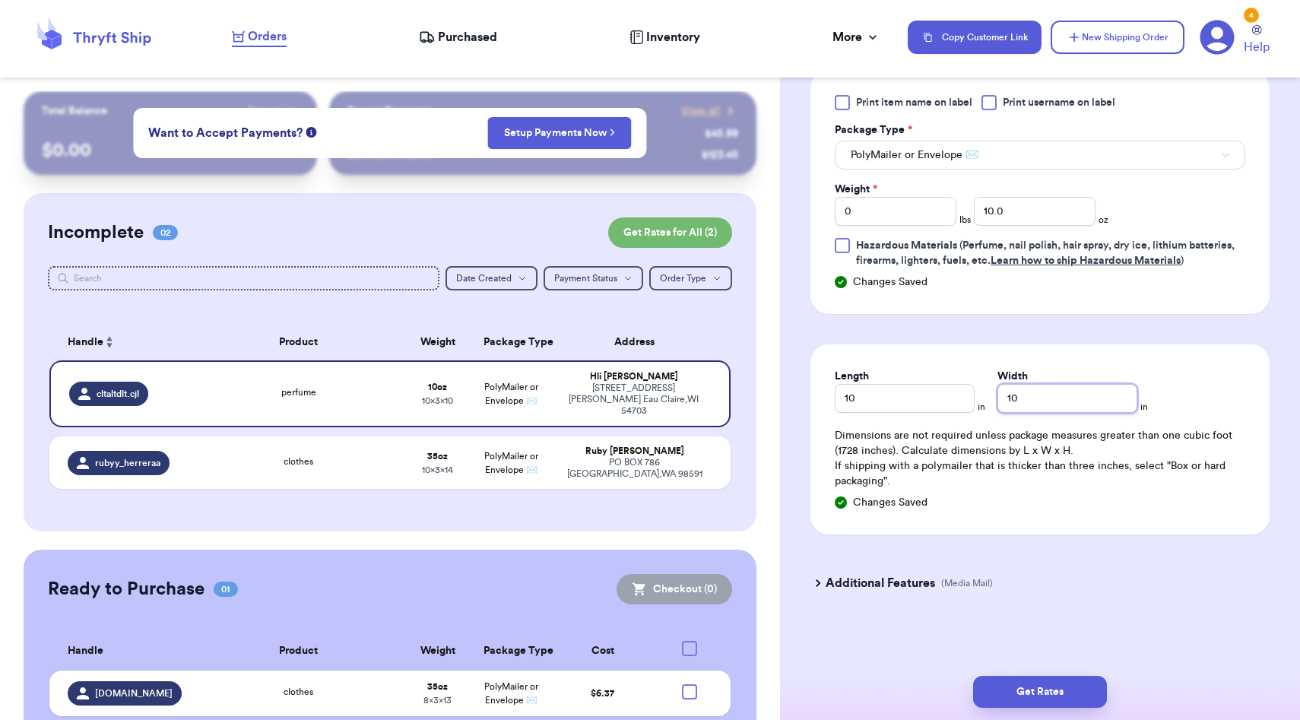
click at [1032, 400] on input "10" at bounding box center [1067, 398] width 140 height 29
type input "1"
type input "8"
click at [1055, 686] on button "Get Rates" at bounding box center [1040, 692] width 134 height 32
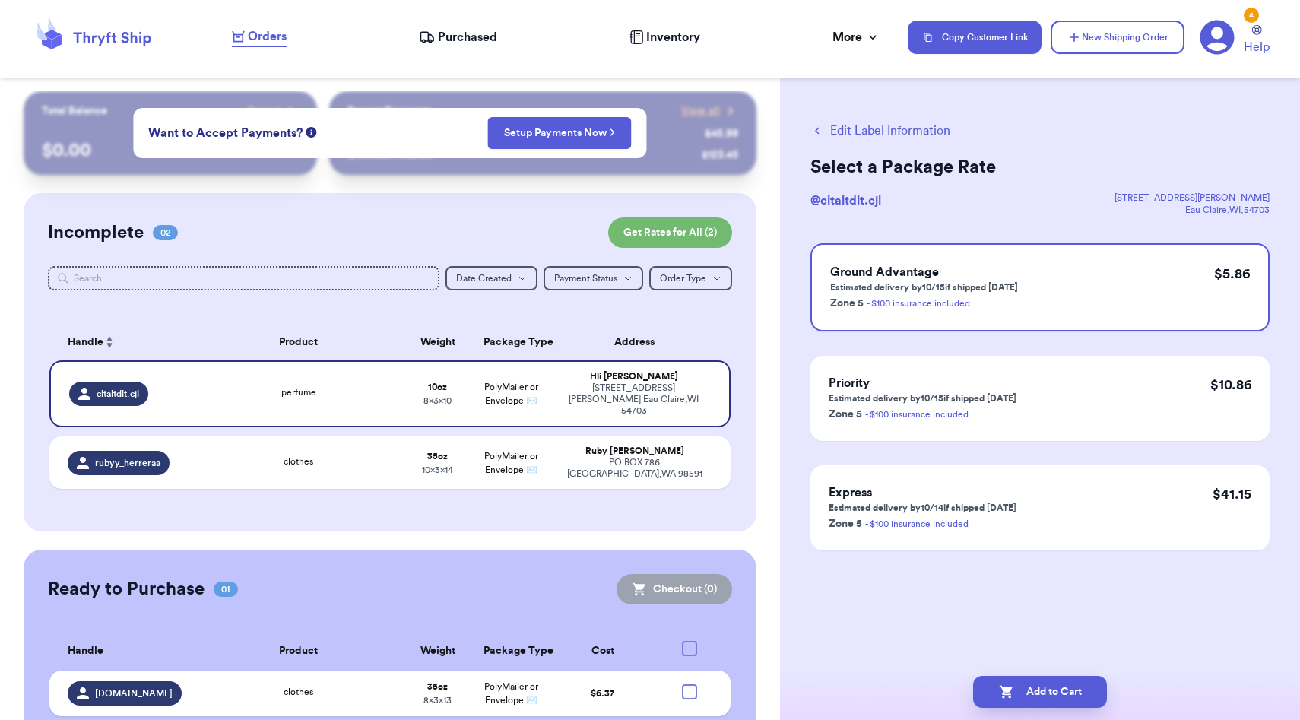
scroll to position [0, 0]
click at [1052, 694] on button "Add to Cart" at bounding box center [1040, 692] width 134 height 32
